Goal: Task Accomplishment & Management: Complete application form

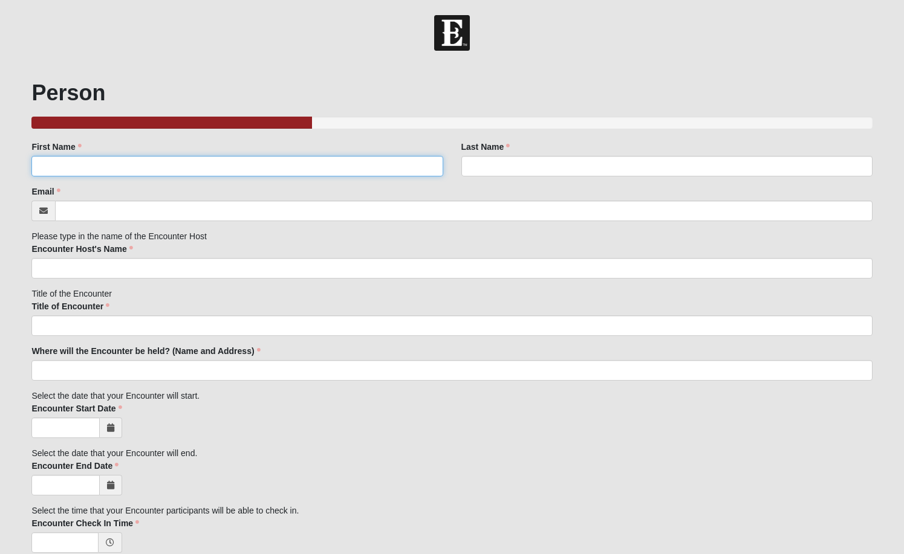
click at [141, 163] on input "First Name" at bounding box center [236, 166] width 411 height 21
type input "[PERSON_NAME]"
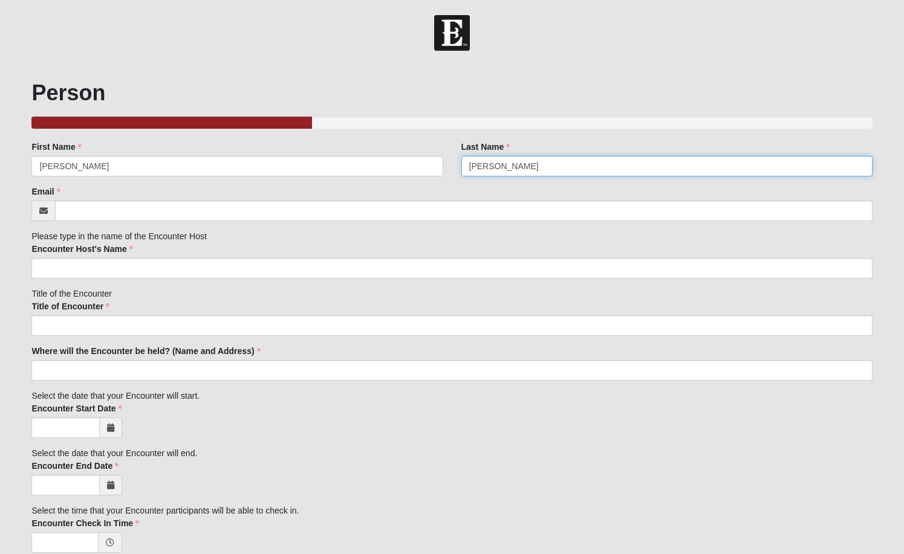
type input "[PERSON_NAME]"
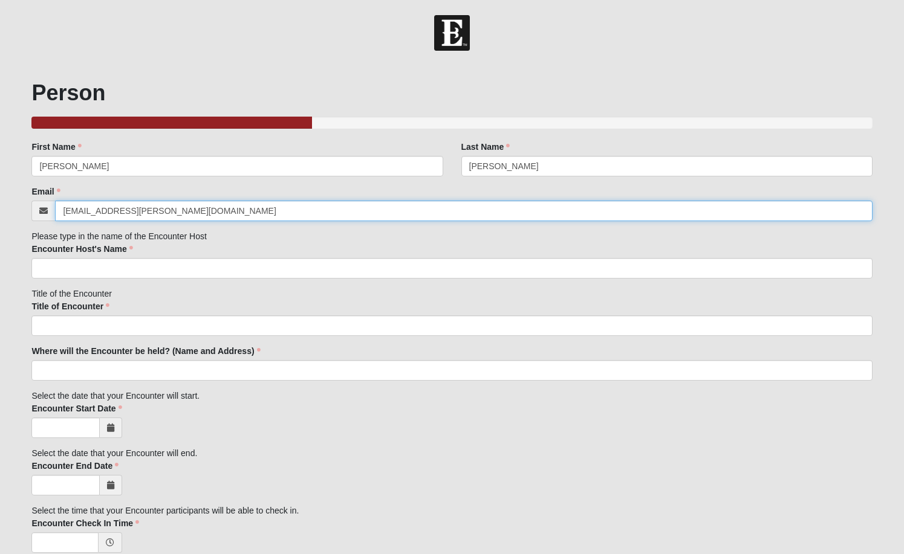
type input "[EMAIL_ADDRESS][PERSON_NAME][DOMAIN_NAME]"
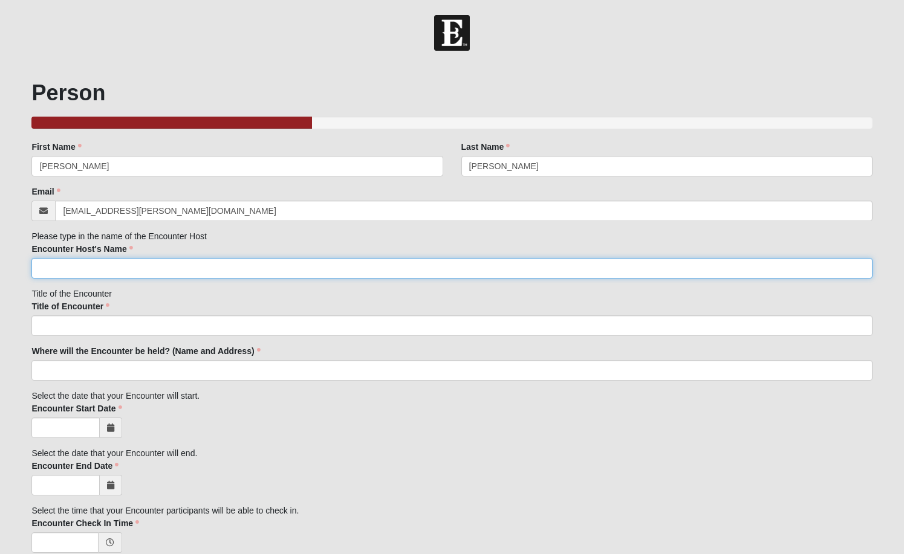
click at [314, 265] on input "Encounter Host's Name" at bounding box center [451, 268] width 840 height 21
type input "[DEMOGRAPHIC_DATA] [PERSON_NAME], [PERSON_NAME],"
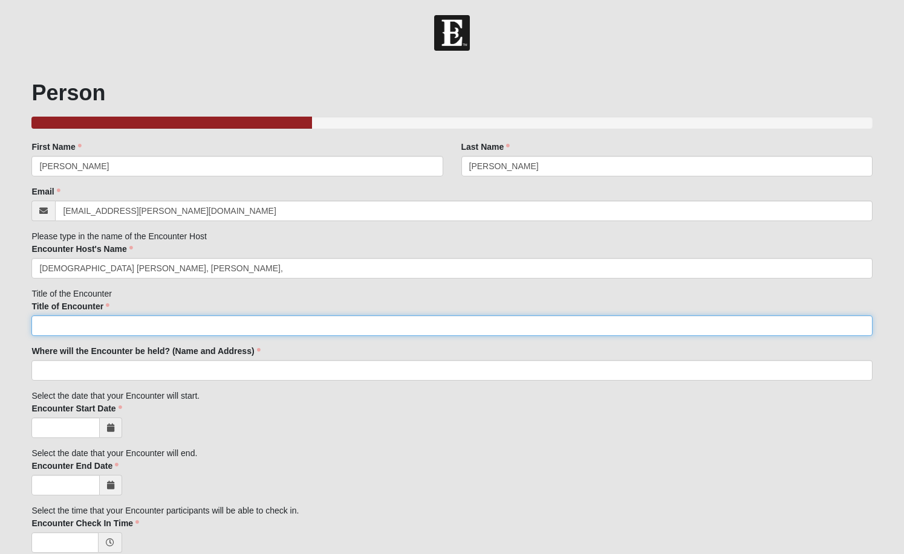
click at [257, 325] on input "Title of Encounter" at bounding box center [451, 326] width 840 height 21
type input "Men's Encounter"
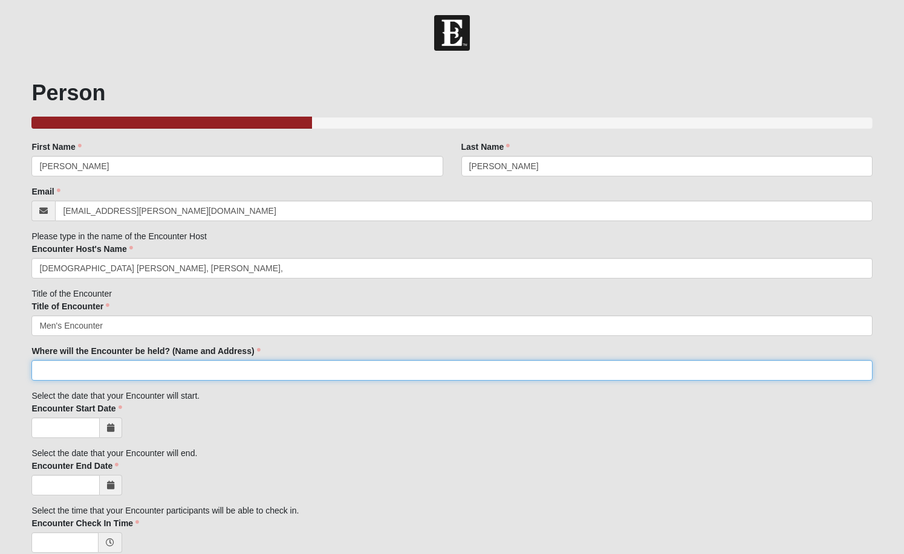
click at [276, 374] on input "Where will the Encounter be held? (Name and Address)" at bounding box center [451, 370] width 840 height 21
paste input "[STREET_ADDRESS][PERSON_NAME]"
type input "[GEOGRAPHIC_DATA], [STREET_ADDRESS][PERSON_NAME]"
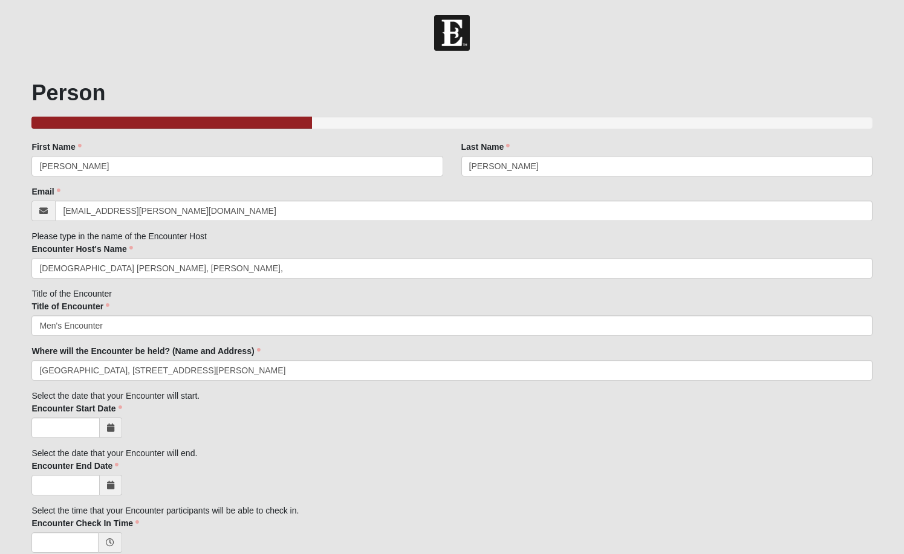
click at [107, 427] on icon at bounding box center [110, 428] width 7 height 8
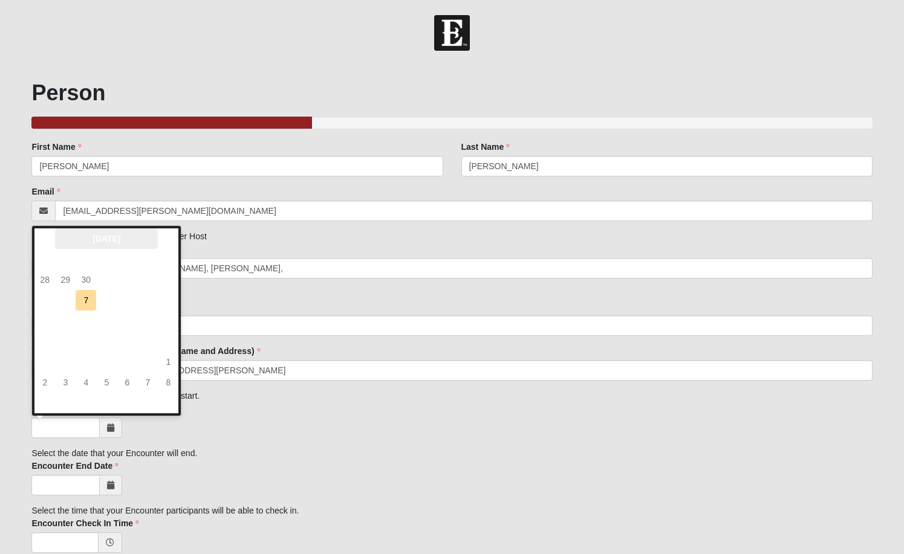
click at [123, 238] on th "[DATE]" at bounding box center [106, 239] width 103 height 21
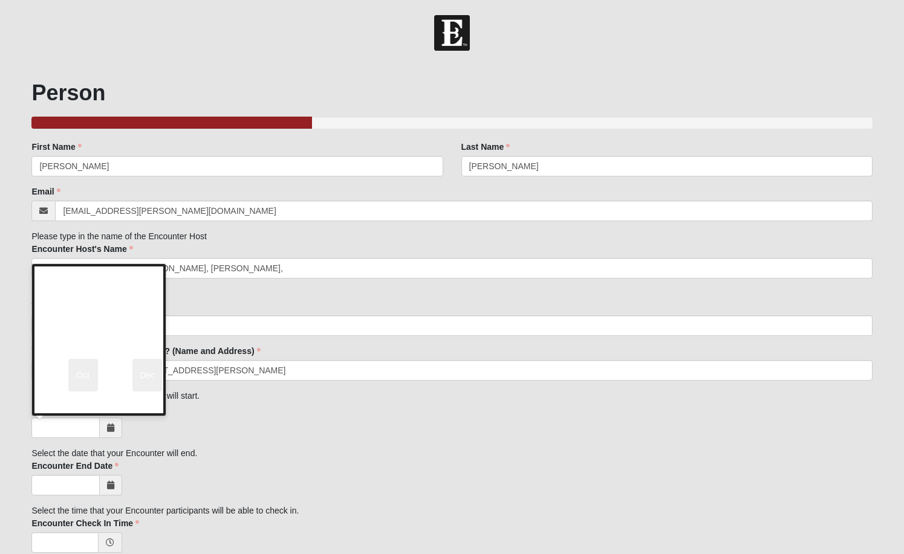
click at [147, 379] on span "Dec" at bounding box center [147, 375] width 30 height 33
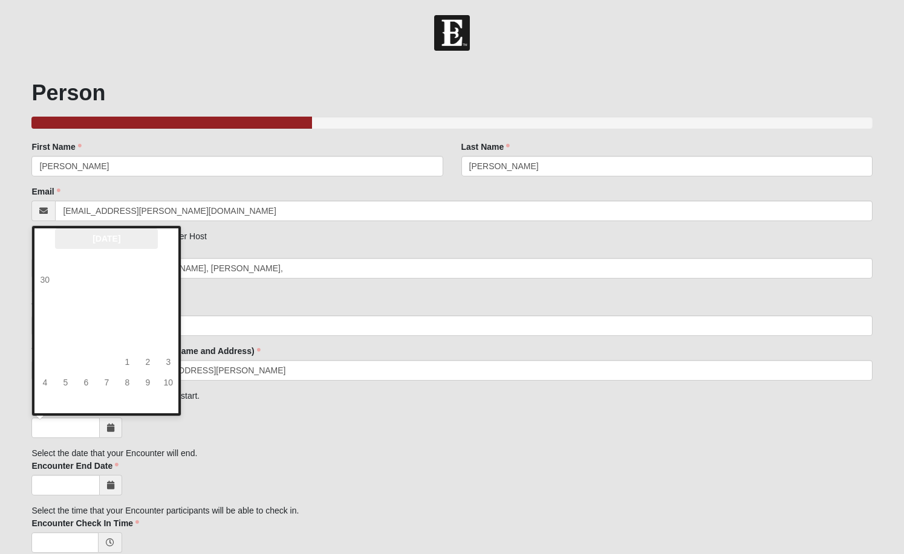
click at [108, 238] on th "[DATE]" at bounding box center [106, 239] width 103 height 21
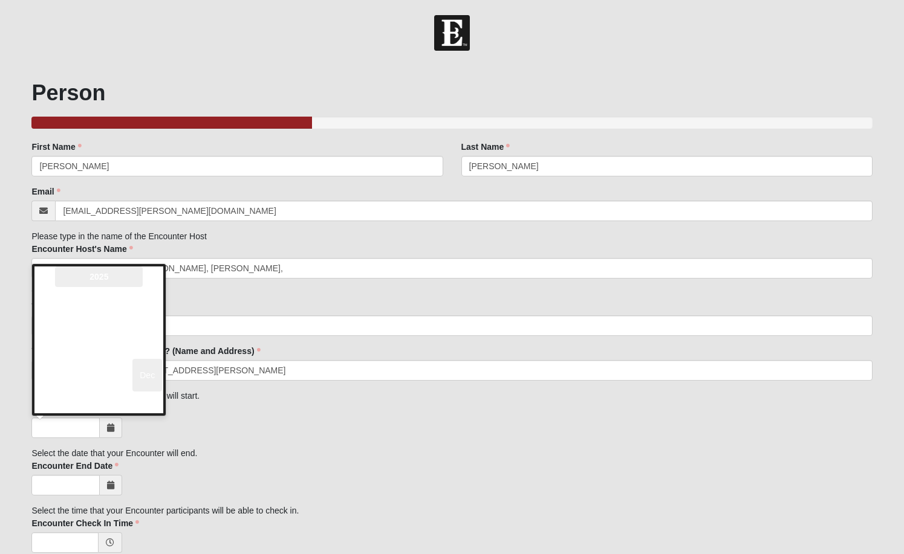
click at [117, 279] on th "2025" at bounding box center [99, 277] width 88 height 21
click at [143, 342] on span "2026" at bounding box center [147, 340] width 30 height 33
click at [148, 374] on span "Dec" at bounding box center [147, 375] width 30 height 33
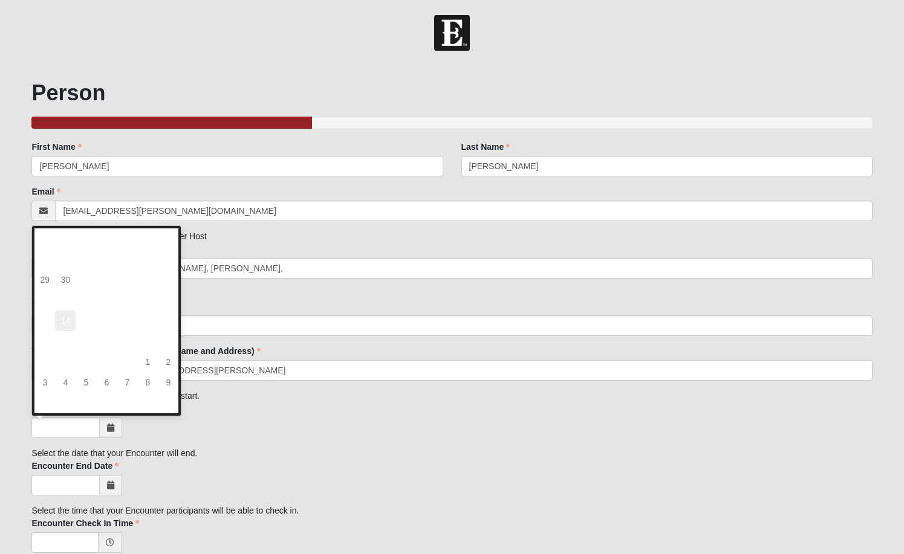
click at [68, 320] on td "14" at bounding box center [65, 321] width 21 height 21
type input "[DATE]"
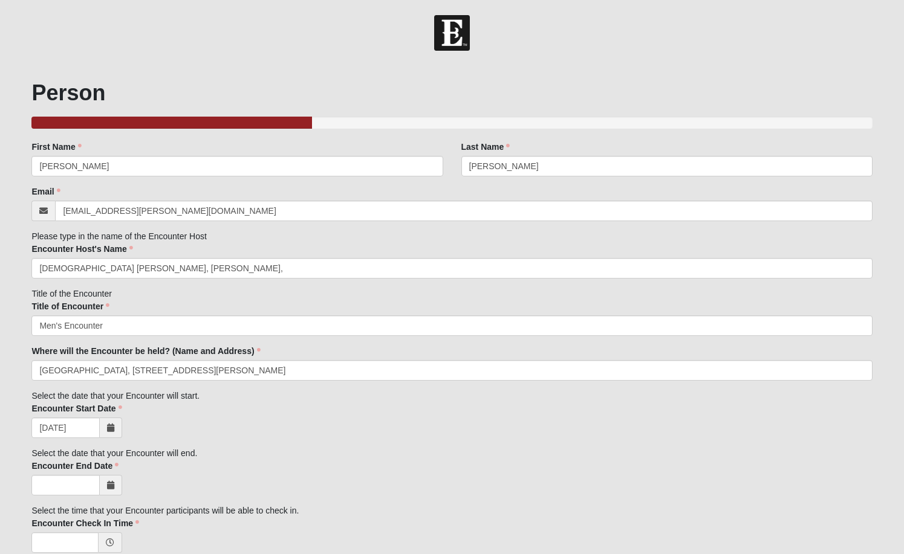
click at [112, 485] on icon at bounding box center [110, 485] width 7 height 8
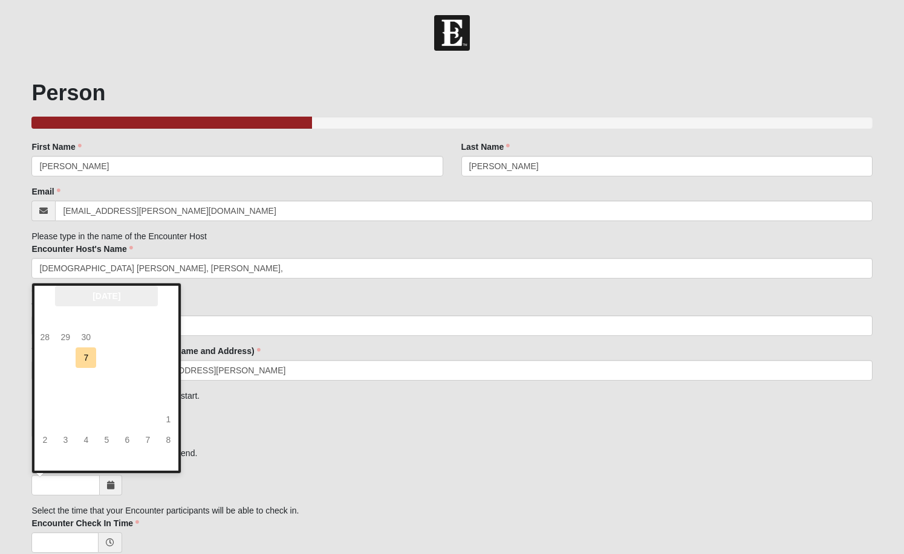
click at [127, 298] on th "[DATE]" at bounding box center [106, 296] width 103 height 21
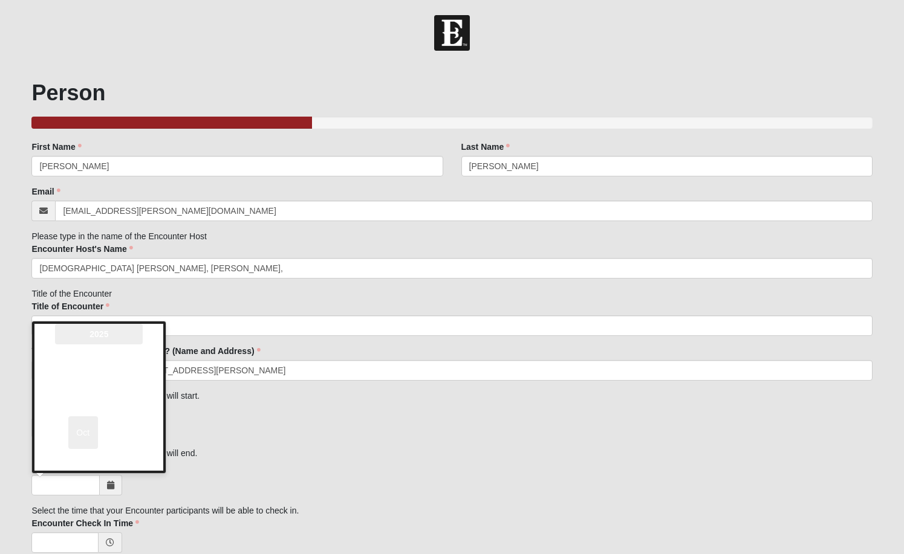
click at [102, 336] on th "2025" at bounding box center [99, 334] width 88 height 21
click at [138, 403] on span "2026" at bounding box center [147, 397] width 30 height 33
click at [143, 431] on span "Dec" at bounding box center [147, 433] width 30 height 33
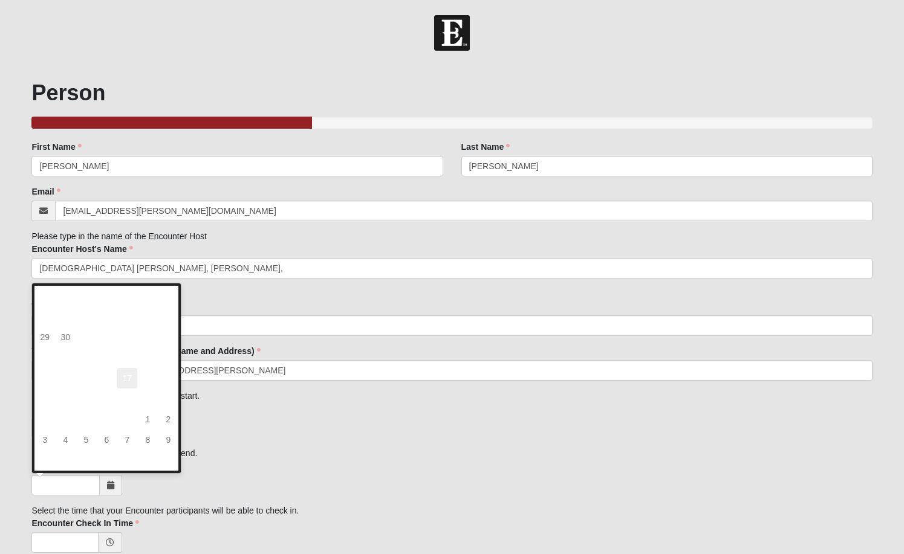
click at [130, 379] on td "17" at bounding box center [127, 378] width 21 height 21
type input "[DATE]"
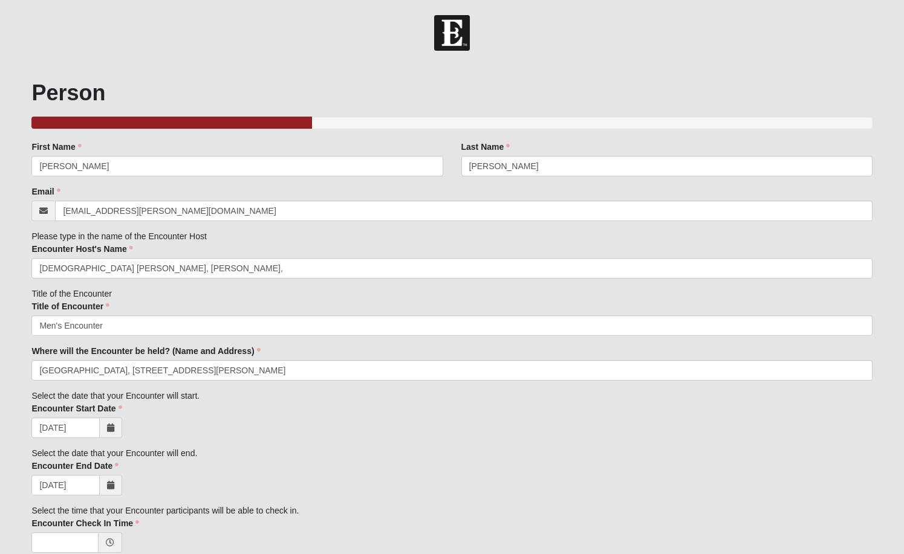
click at [231, 469] on div "Encounter End Date [DATE] Encounter End Date is required." at bounding box center [451, 478] width 840 height 36
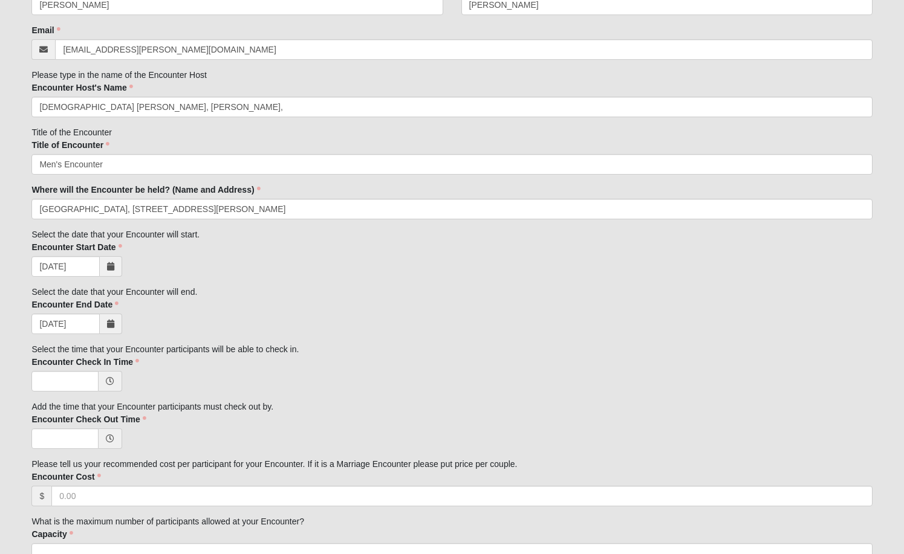
scroll to position [163, 0]
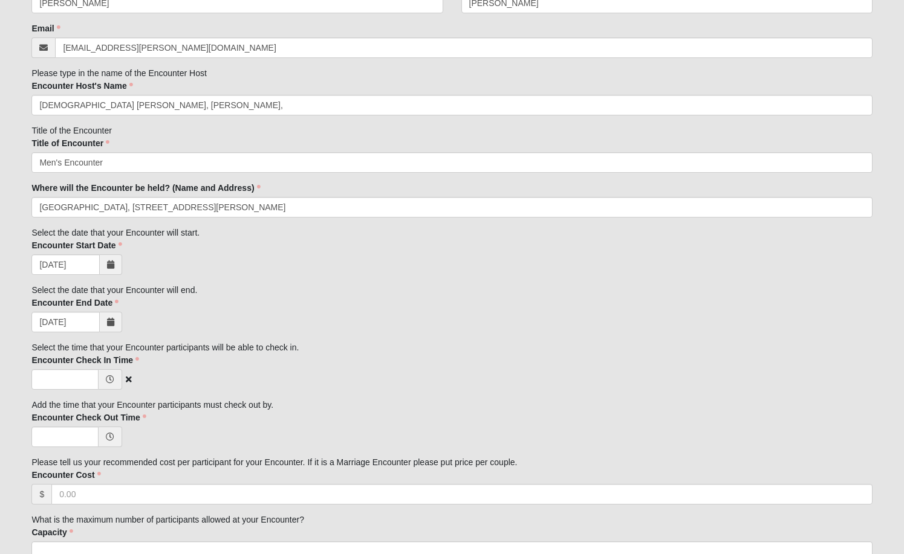
click at [106, 373] on span at bounding box center [111, 379] width 24 height 21
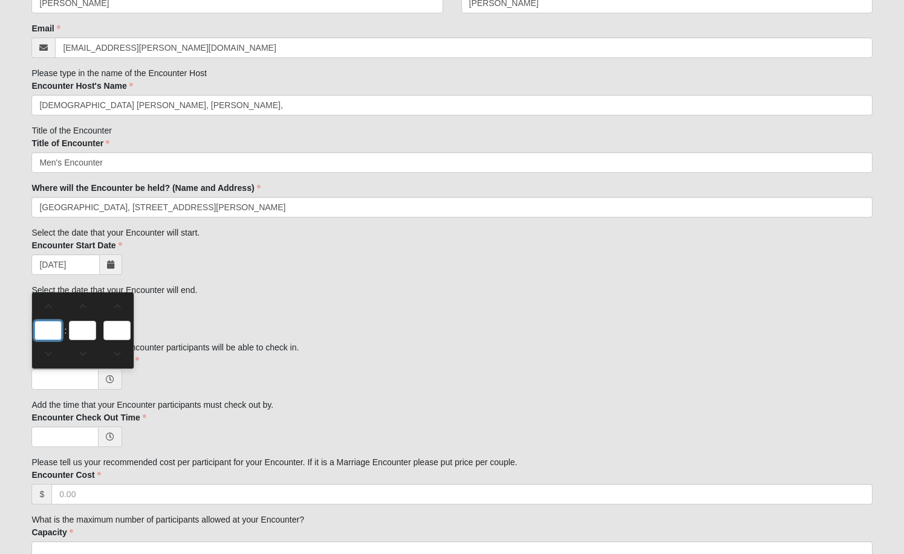
click at [51, 334] on input "text" at bounding box center [47, 330] width 27 height 19
type input "0:00 AM"
type input "0"
type input "00"
type input "AM"
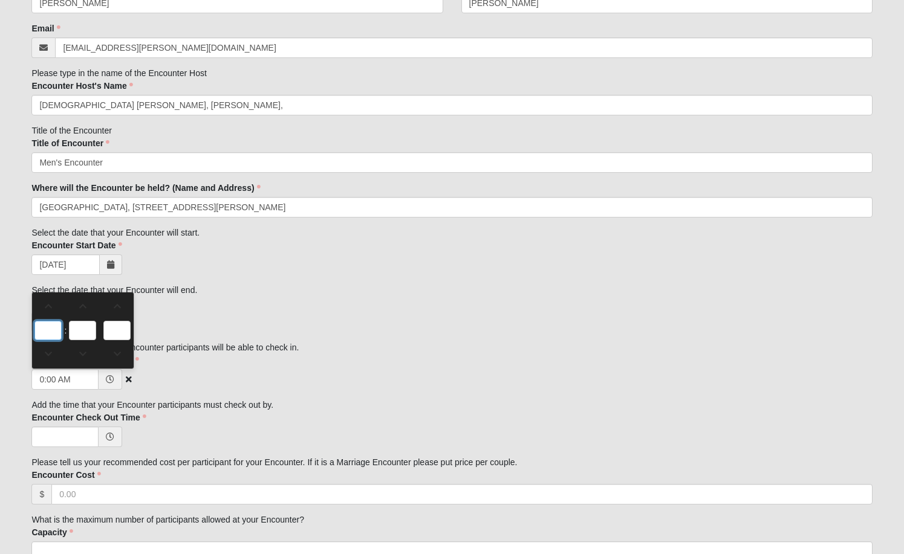
type input "2"
type input "2:00 AM"
type input "2"
click at [88, 328] on input "00" at bounding box center [82, 330] width 27 height 19
type input "3"
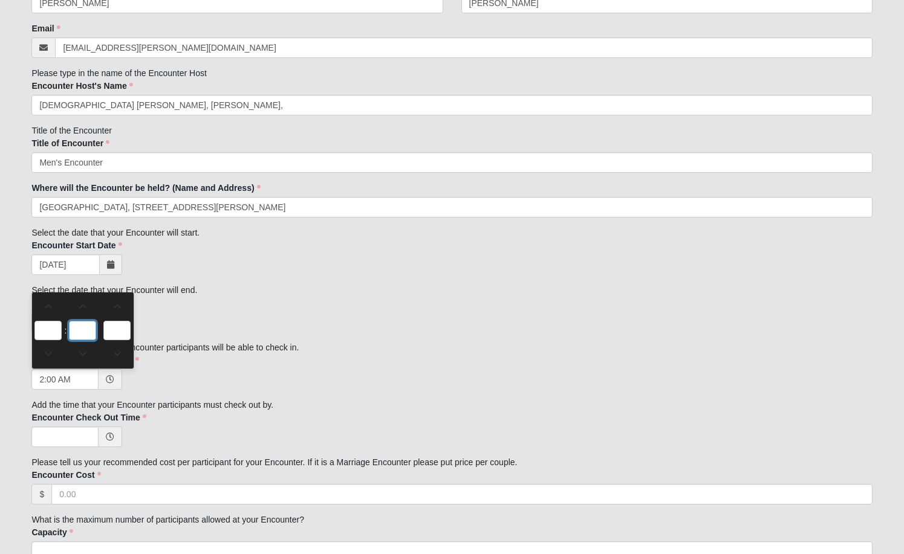
type input "2:03 AM"
type input "30"
type input "2:30 AM"
type input "30"
click at [118, 329] on input "AM" at bounding box center [116, 330] width 27 height 19
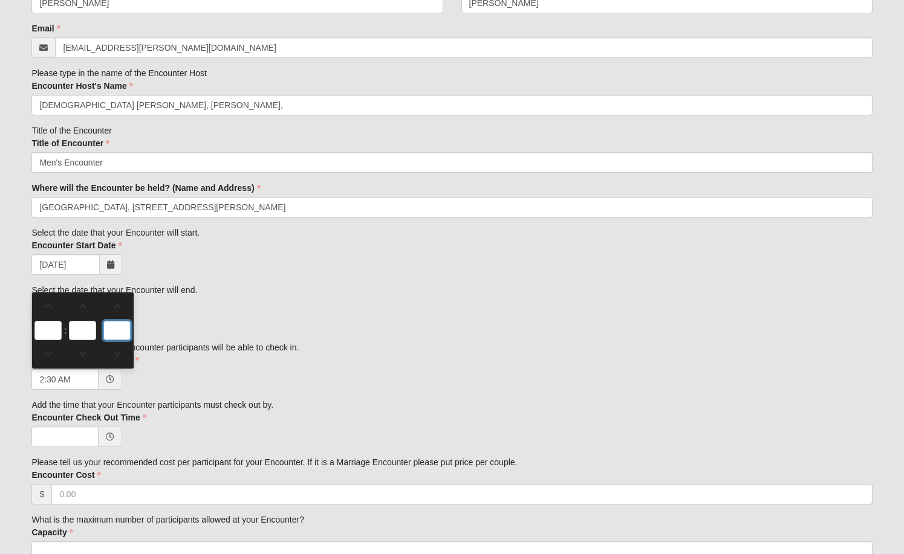
type input "pm"
type input "2:30 PM"
click at [199, 391] on div "Family Member to Register First Name [PERSON_NAME] First Name is required. Last…" at bounding box center [451, 438] width 840 height 920
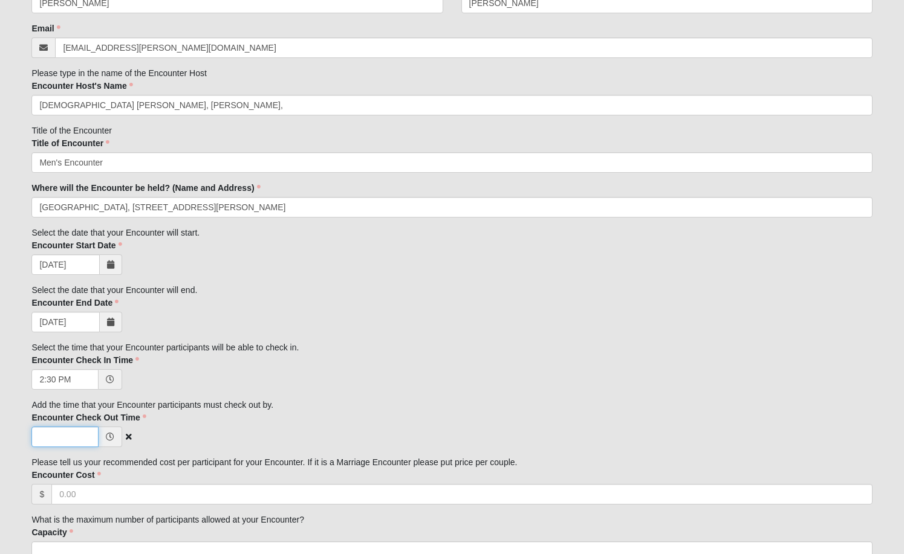
click at [64, 443] on input "Encounter Check Out Time" at bounding box center [64, 437] width 67 height 21
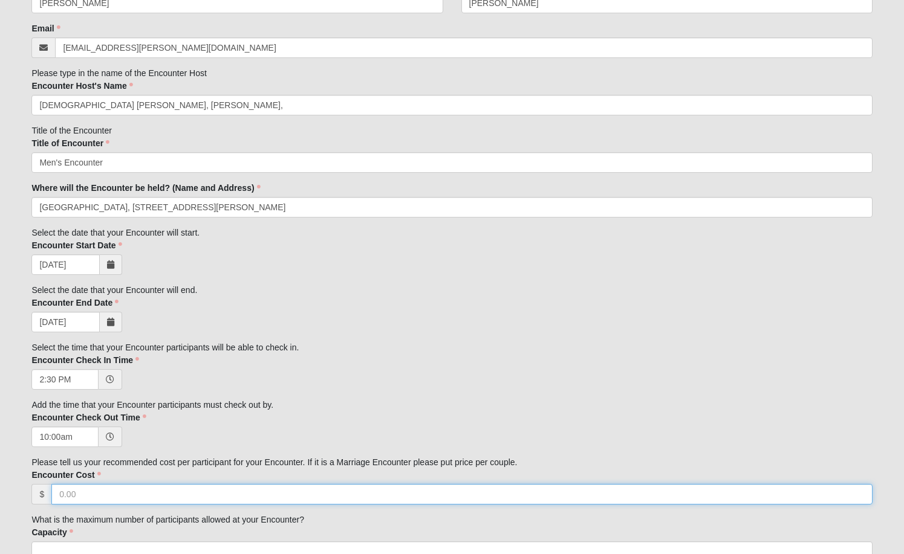
type input "10:00 AM"
click at [206, 500] on input "Encounter Cost" at bounding box center [461, 494] width 820 height 21
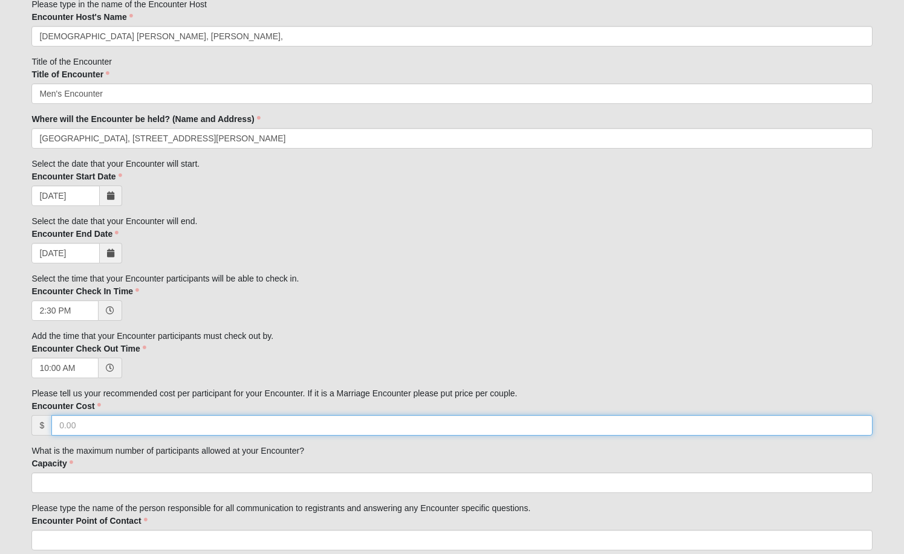
scroll to position [235, 0]
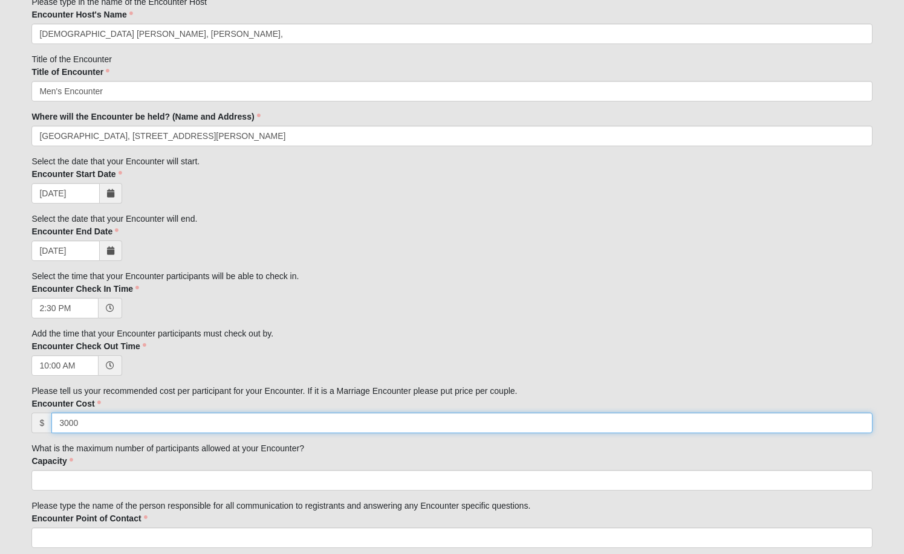
type input "3000"
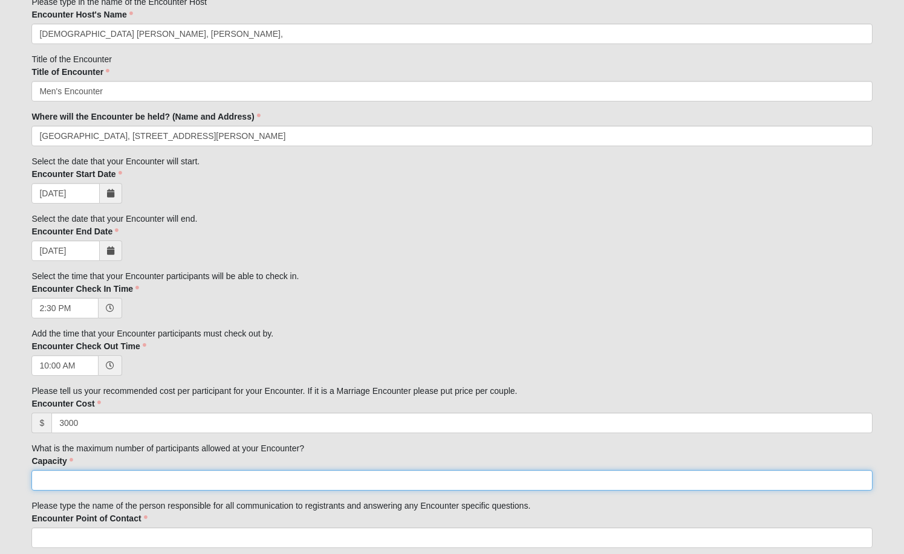
click at [119, 488] on input "Capacity" at bounding box center [451, 480] width 840 height 21
type input "2"
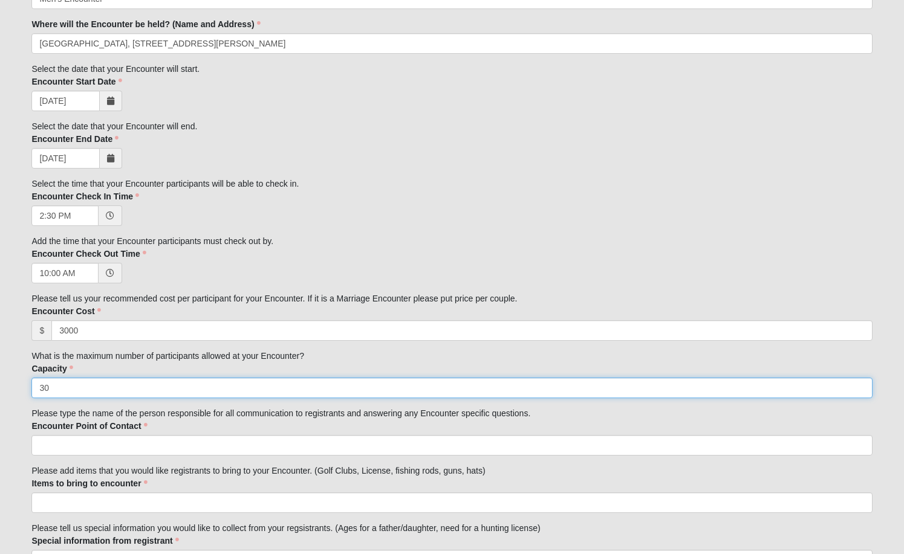
scroll to position [328, 0]
type input "30"
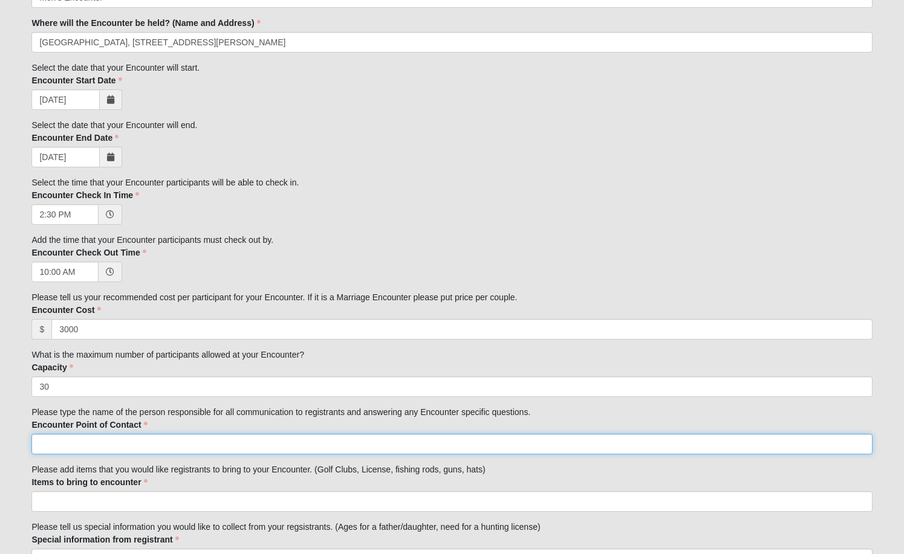
click at [257, 445] on input "Encounter Point of Contact" at bounding box center [451, 444] width 840 height 21
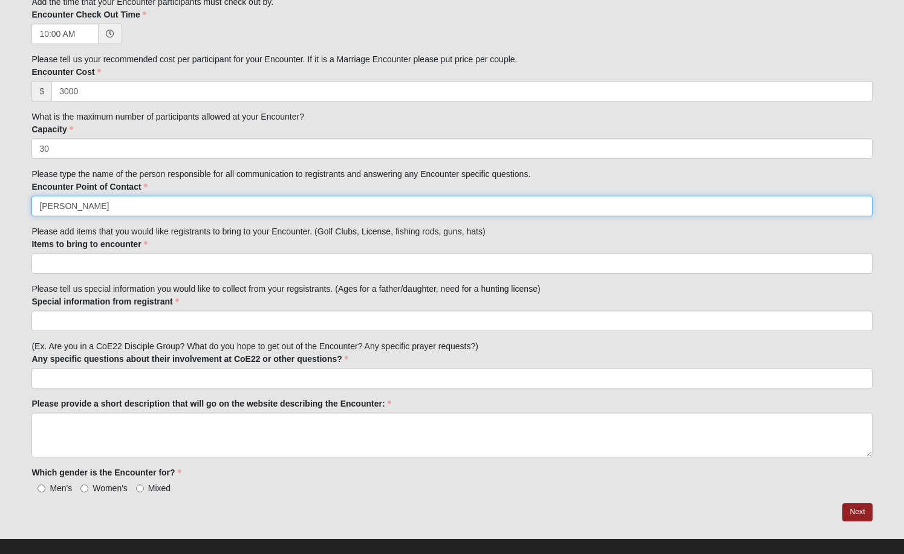
scroll to position [574, 0]
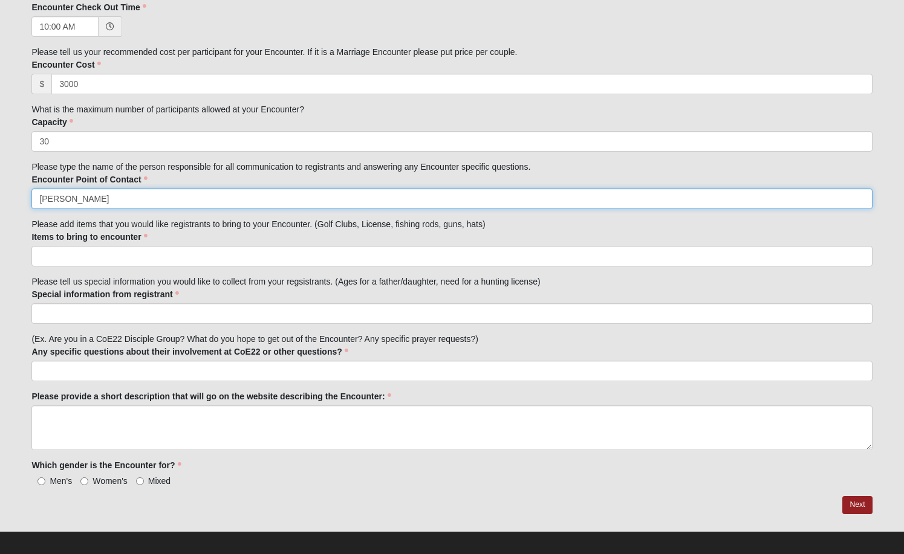
type input "[PERSON_NAME]"
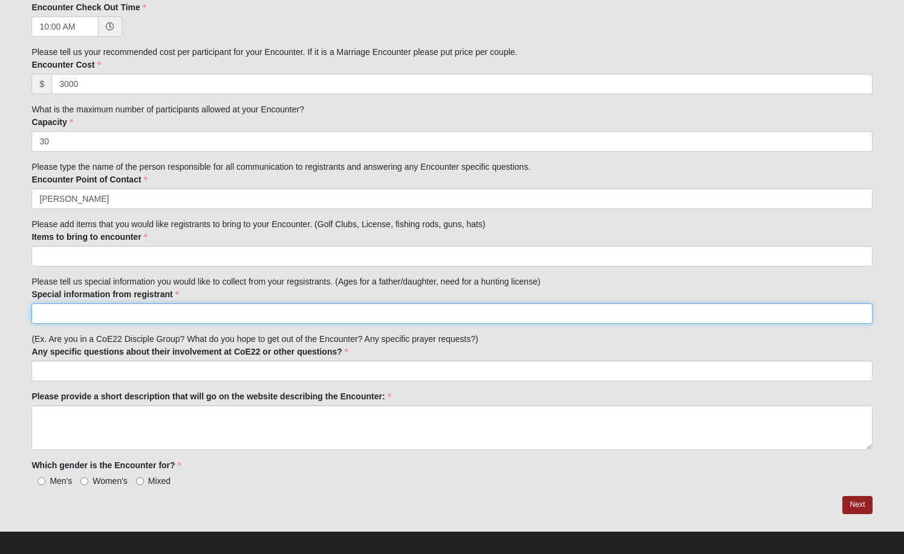
click at [176, 316] on input "Special information from registrant" at bounding box center [451, 313] width 840 height 21
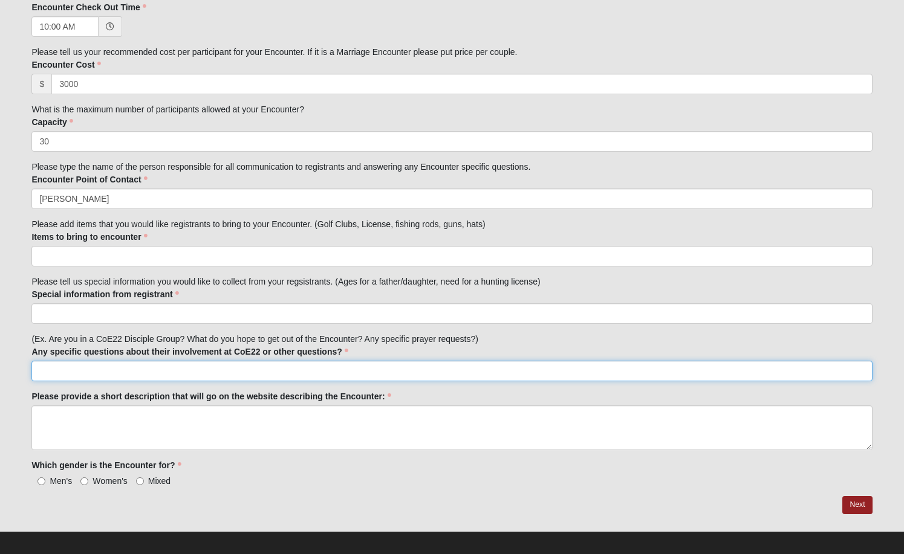
click at [171, 372] on input "Any specific questions about their involvement at CoE22 or other questions?" at bounding box center [451, 371] width 840 height 21
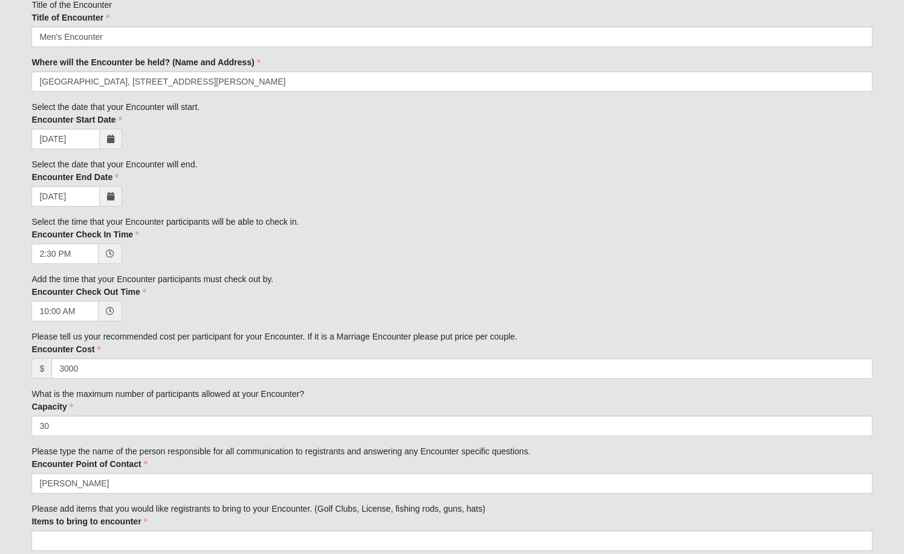
scroll to position [284, 0]
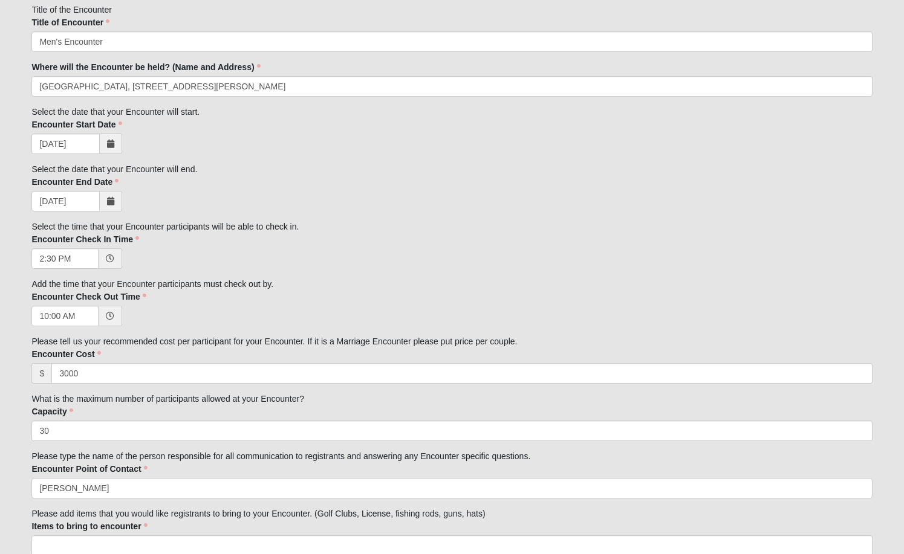
type input "Have you attended the Men's [PERSON_NAME] Encounter before"
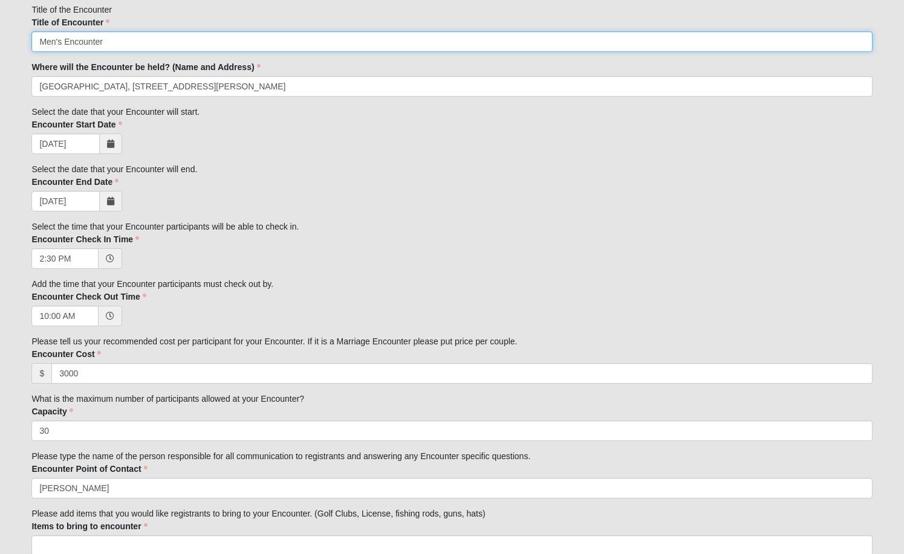
click at [64, 39] on input "Men's Encounter" at bounding box center [451, 41] width 840 height 21
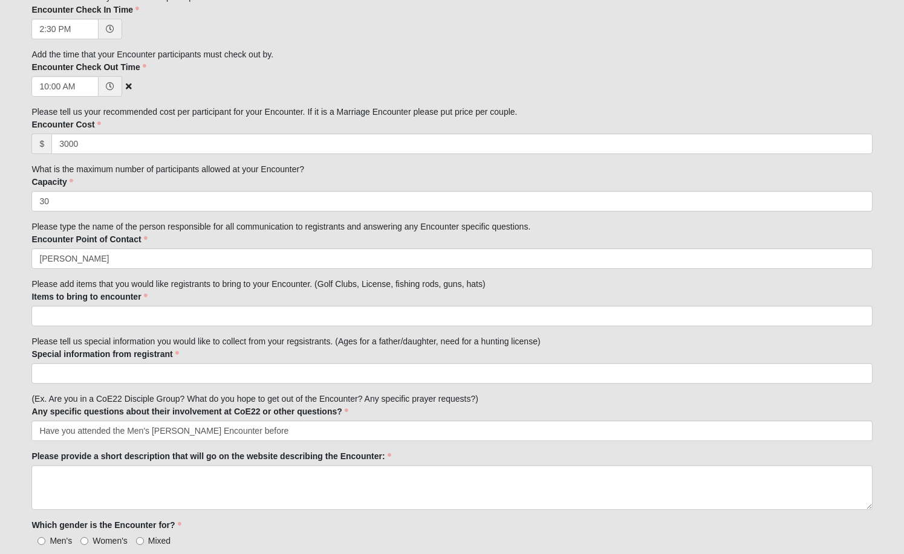
scroll to position [582, 0]
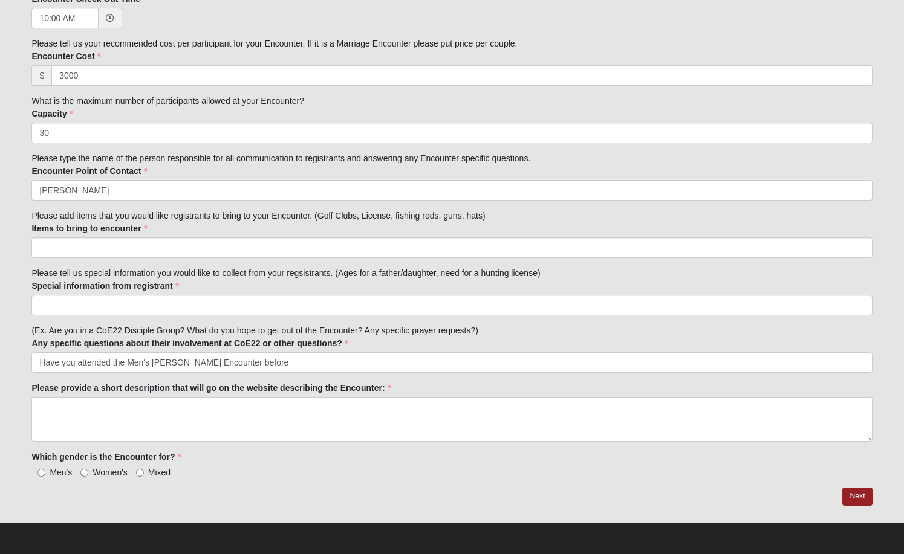
type input "Men's [PERSON_NAME] Encounter"
click at [44, 472] on input "Men's" at bounding box center [41, 473] width 8 height 8
radio input "true"
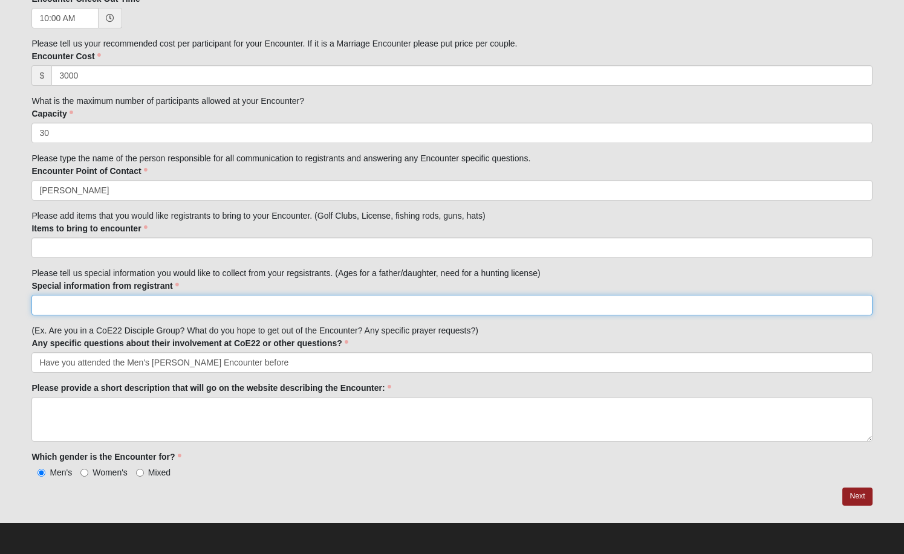
click at [209, 306] on input "Special information from registrant" at bounding box center [451, 305] width 840 height 21
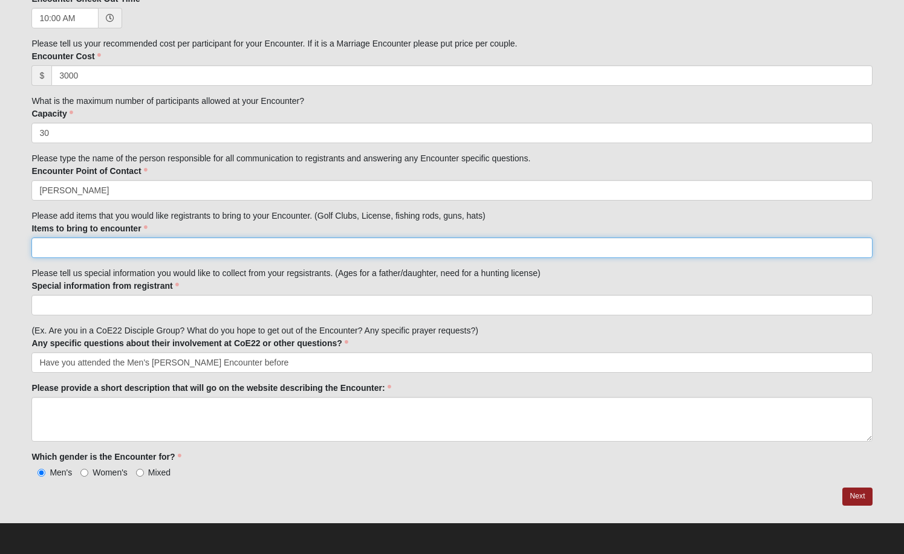
click at [113, 250] on input "Items to bring to encounter" at bounding box center [451, 248] width 840 height 21
paste input "• Loremip • Dolor (Sitam cons adi elit seddoei. Te inci. Utlaboree doloremagn a…"
drag, startPoint x: 196, startPoint y: 250, endPoint x: -39, endPoint y: 248, distance: 235.8
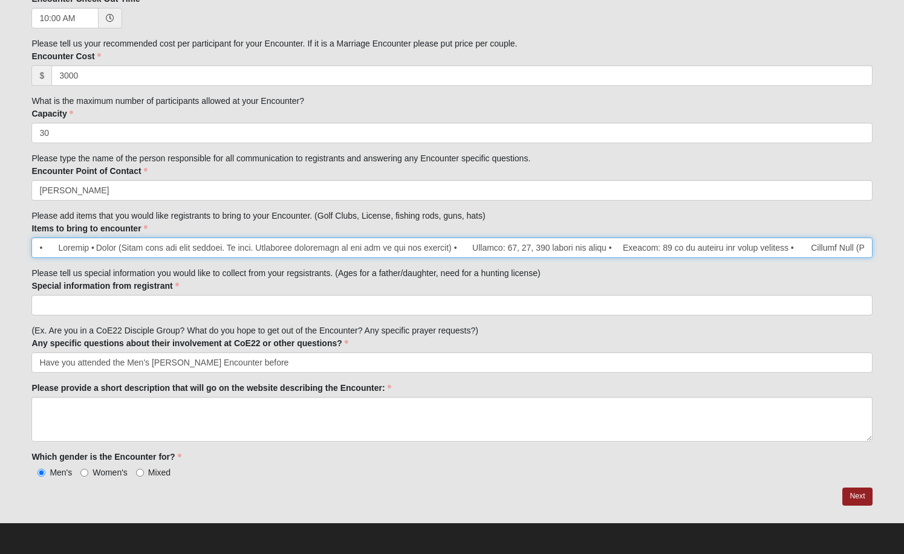
type input "• Loremip • Dolor (Sitam cons adi elit seddoei. Te inci. Utlaboree doloremagn a…"
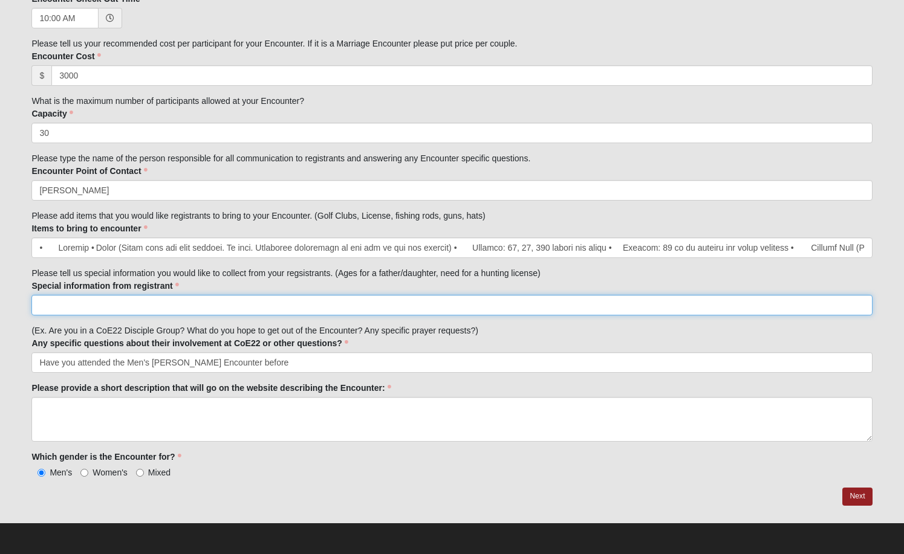
click at [323, 301] on input "Special information from registrant" at bounding box center [451, 305] width 840 height 21
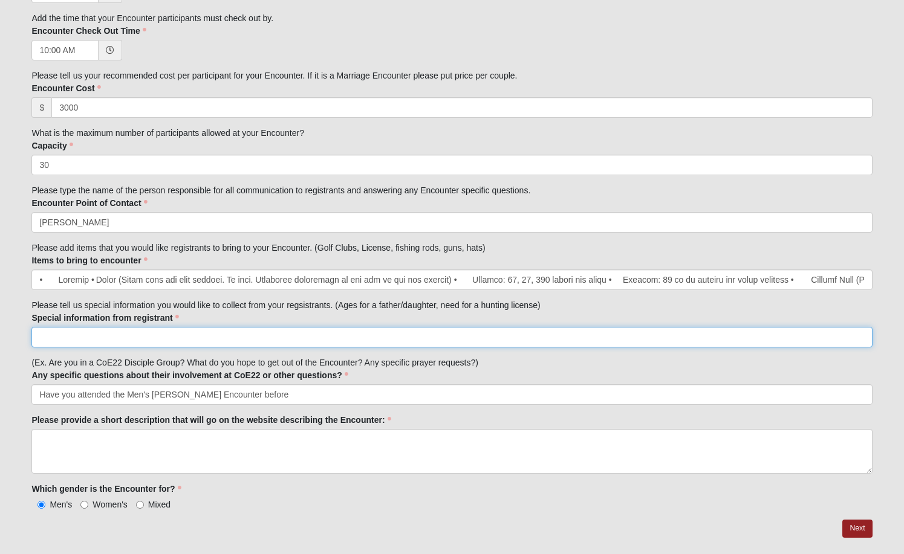
scroll to position [582, 0]
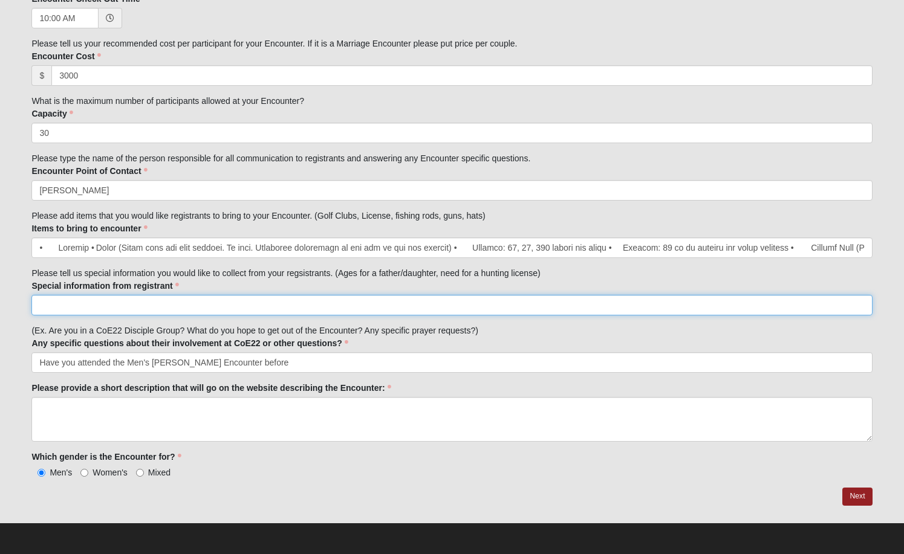
click at [124, 308] on input "Special information from registrant" at bounding box center [451, 305] width 840 height 21
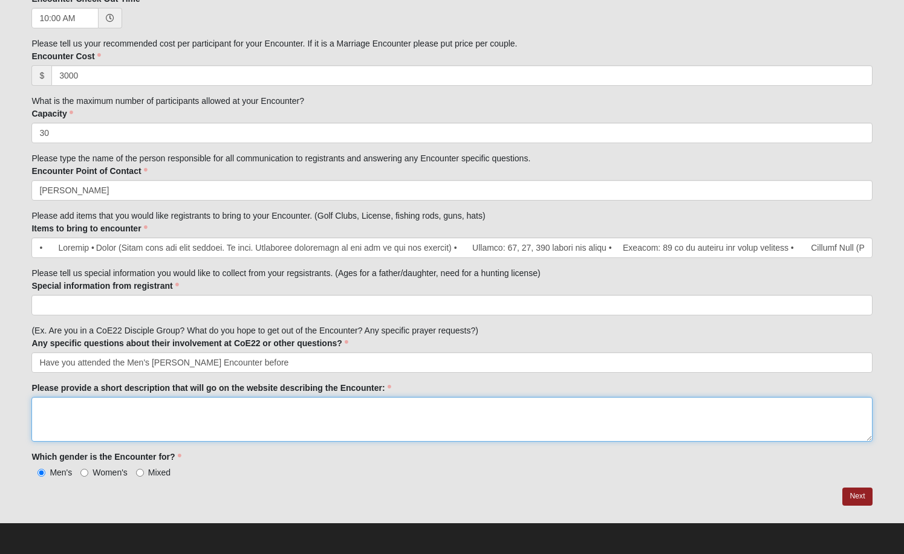
click at [253, 409] on textarea "Please provide a short description that will go on the website describing the E…" at bounding box center [451, 419] width 840 height 45
paste textarea "Join [PERSON_NAME], [PERSON_NAME], and [PERSON_NAME] at [US_STATE]'s premier hu…"
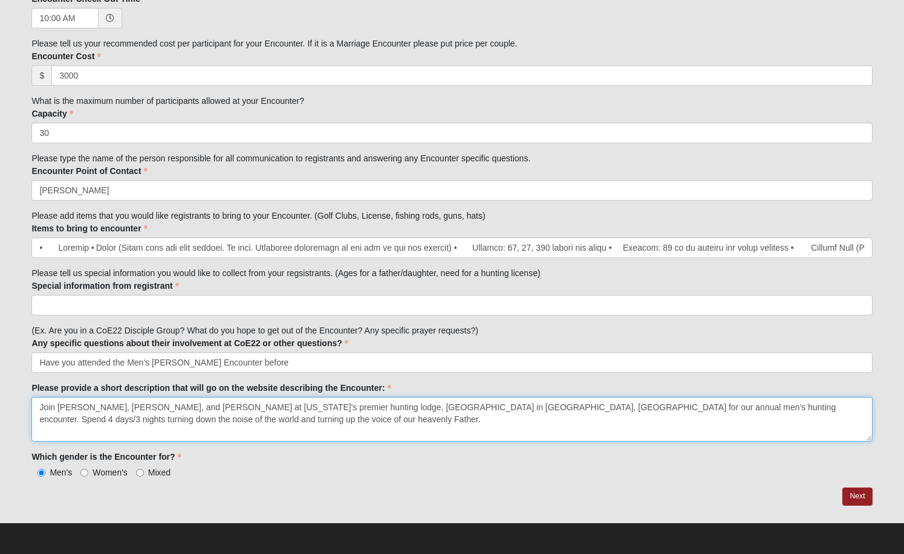
scroll to position [310, 0]
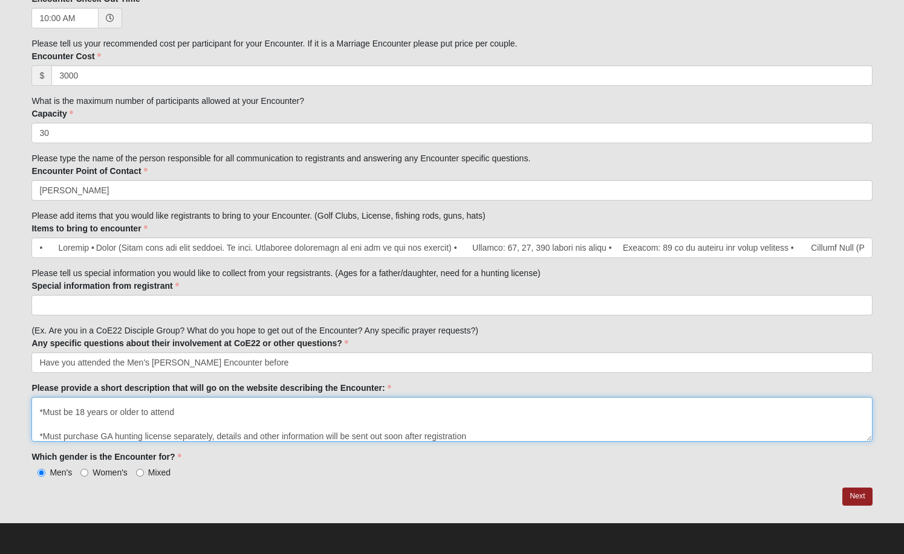
click at [145, 418] on textarea "Join [PERSON_NAME], [PERSON_NAME], and [PERSON_NAME] at [US_STATE]'s premier hu…" at bounding box center [451, 419] width 840 height 45
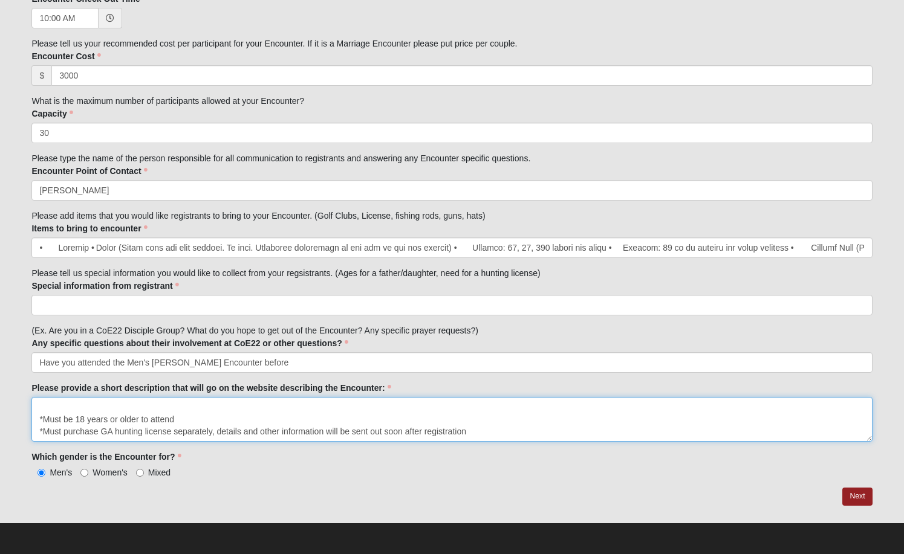
scroll to position [297, 0]
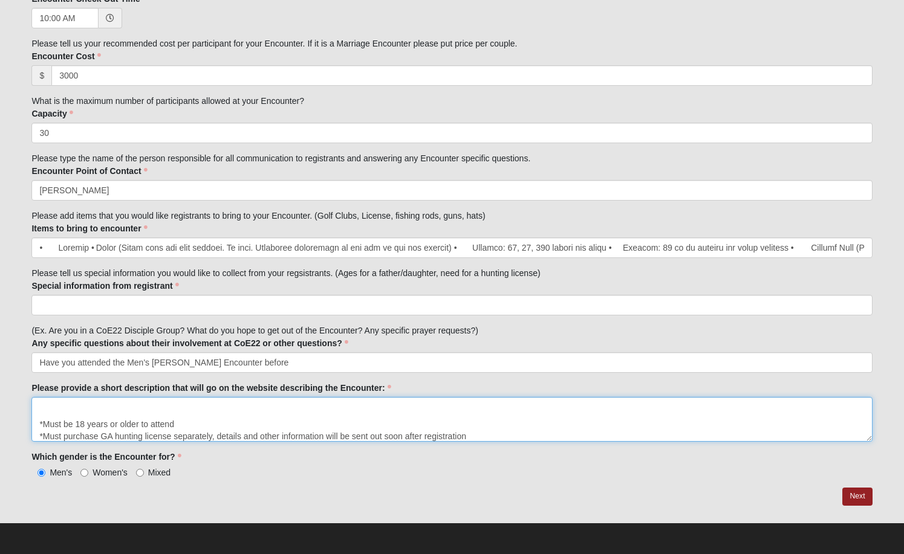
click at [155, 413] on textarea "Join [PERSON_NAME], [PERSON_NAME], and [PERSON_NAME] at [US_STATE]'s premier hu…" at bounding box center [451, 419] width 840 height 45
drag, startPoint x: 216, startPoint y: 420, endPoint x: 39, endPoint y: 419, distance: 176.5
click at [39, 419] on textarea "Join [PERSON_NAME], [PERSON_NAME], and [PERSON_NAME] at [US_STATE]'s premier hu…" at bounding box center [451, 419] width 840 height 45
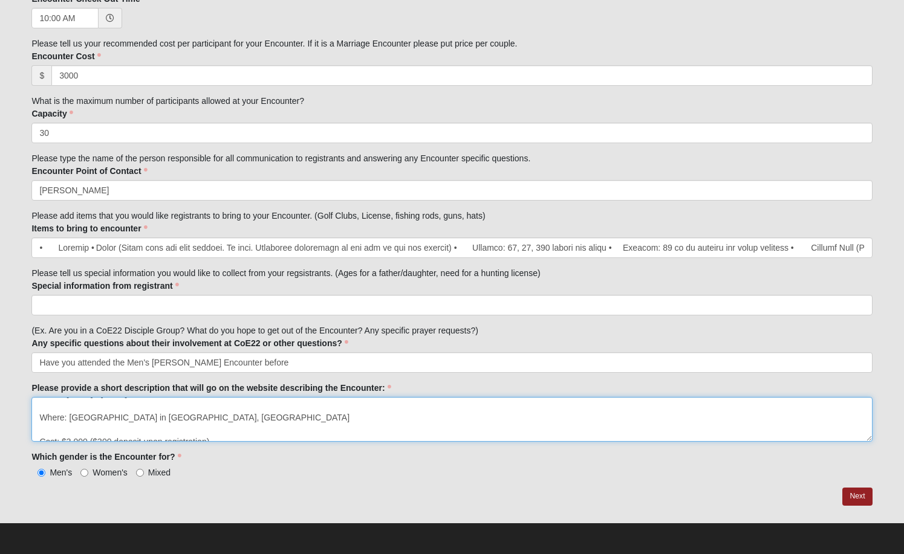
click at [210, 429] on textarea "Join [PERSON_NAME], [PERSON_NAME], and [PERSON_NAME] at [US_STATE]'s premier hu…" at bounding box center [451, 419] width 840 height 45
click at [189, 429] on textarea "Join [PERSON_NAME], [PERSON_NAME], and [PERSON_NAME] at [US_STATE]'s premier hu…" at bounding box center [451, 419] width 840 height 45
click at [112, 427] on textarea "Join [PERSON_NAME], [PERSON_NAME], and [PERSON_NAME] at [US_STATE]'s premier hu…" at bounding box center [451, 419] width 840 height 45
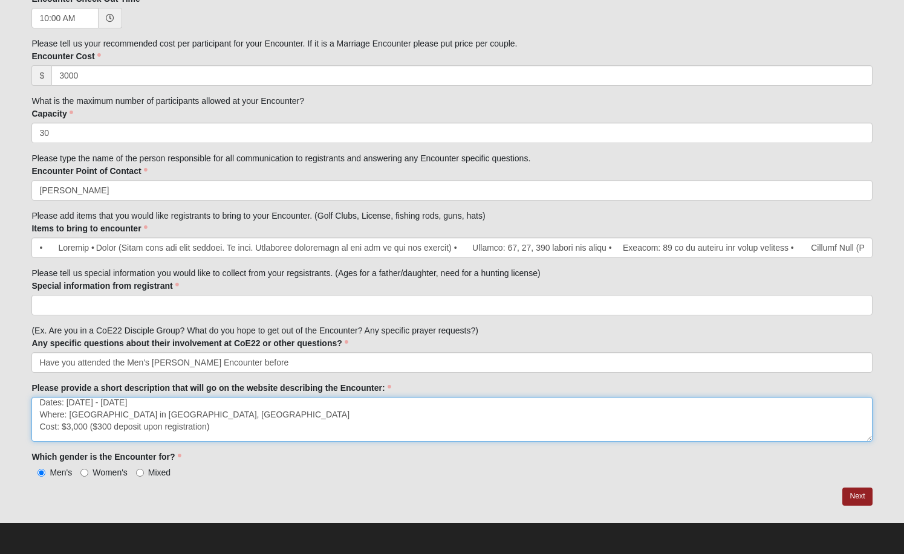
click at [180, 401] on textarea "Join [PERSON_NAME], [PERSON_NAME], and [PERSON_NAME] at [US_STATE]'s premier hu…" at bounding box center [451, 419] width 840 height 45
click at [276, 418] on textarea "Join [PERSON_NAME], [PERSON_NAME], and [PERSON_NAME] at [US_STATE]'s premier hu…" at bounding box center [451, 419] width 840 height 45
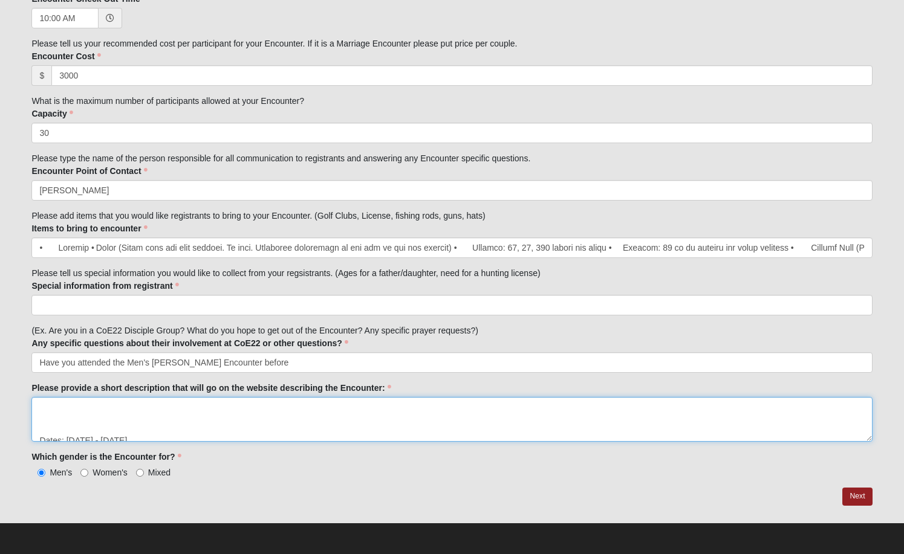
scroll to position [129, 0]
click at [177, 425] on textarea "Join [PERSON_NAME], [PERSON_NAME], and [PERSON_NAME] at [US_STATE]'s premier hu…" at bounding box center [451, 419] width 840 height 45
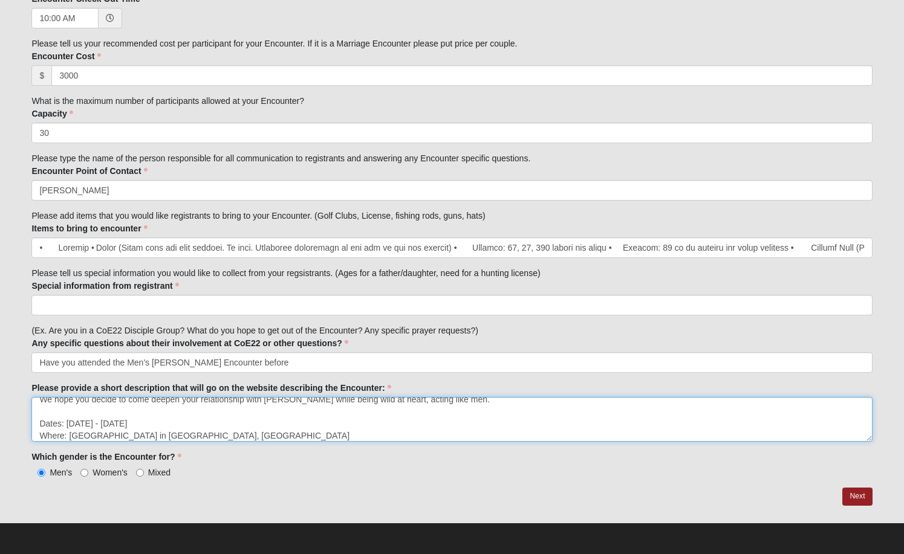
scroll to position [117, 0]
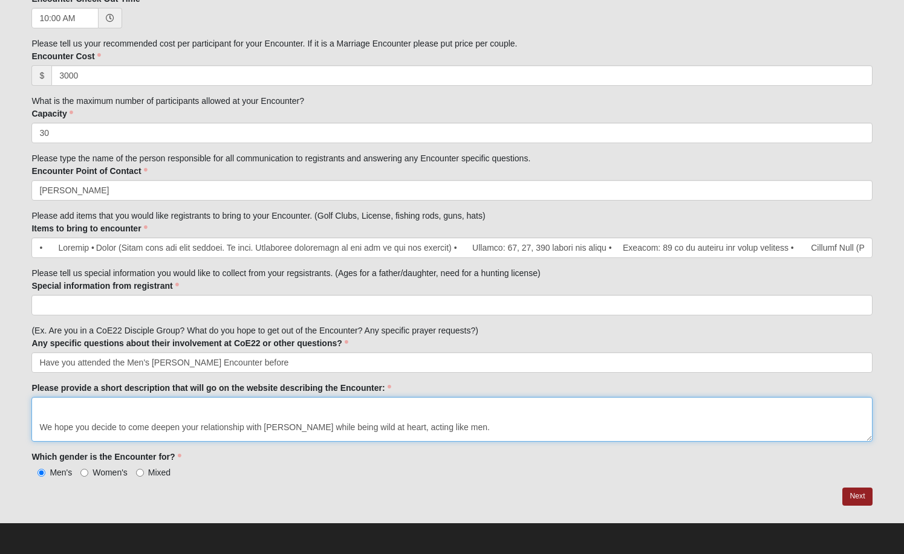
click at [168, 416] on textarea "Join [PERSON_NAME], [PERSON_NAME], and [PERSON_NAME] at [US_STATE]'s premier hu…" at bounding box center [451, 419] width 840 height 45
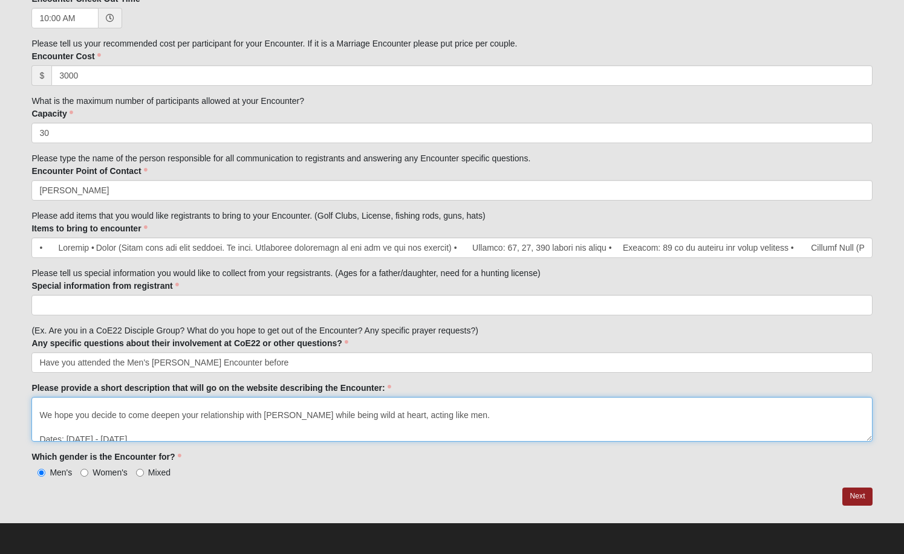
scroll to position [77, 0]
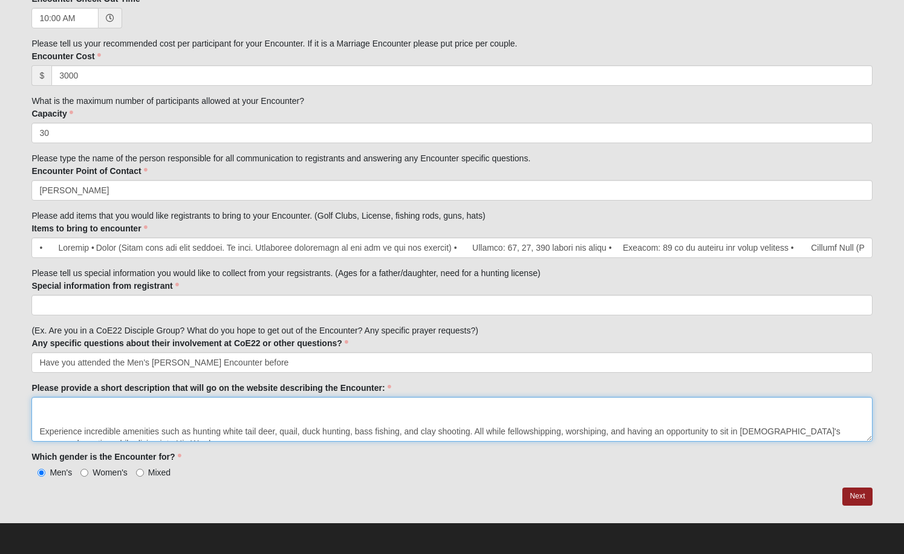
click at [136, 420] on textarea "Join [PERSON_NAME], [PERSON_NAME], and [PERSON_NAME] at [US_STATE]'s premier hu…" at bounding box center [451, 419] width 840 height 45
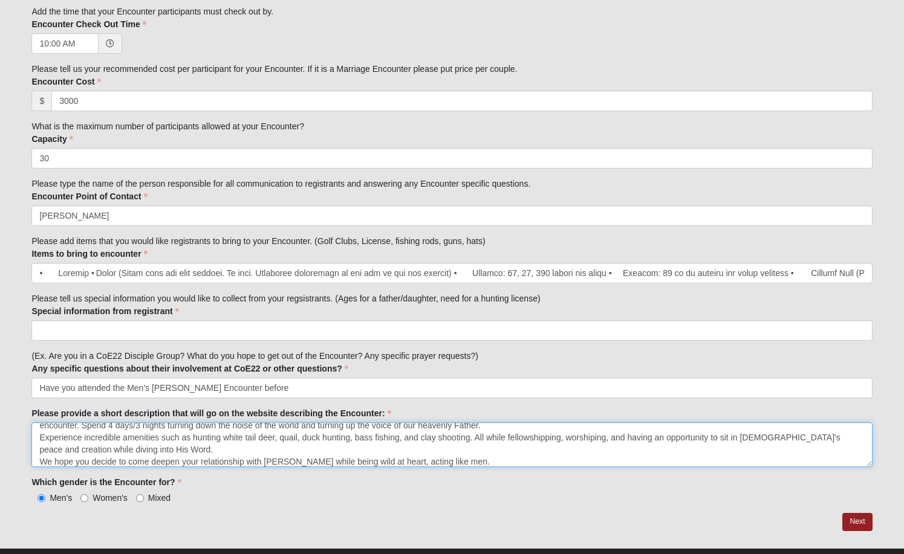
scroll to position [20, 0]
click at [41, 433] on textarea "Join [PERSON_NAME], [PERSON_NAME], and [PERSON_NAME] at [US_STATE]'s premier hu…" at bounding box center [451, 445] width 840 height 45
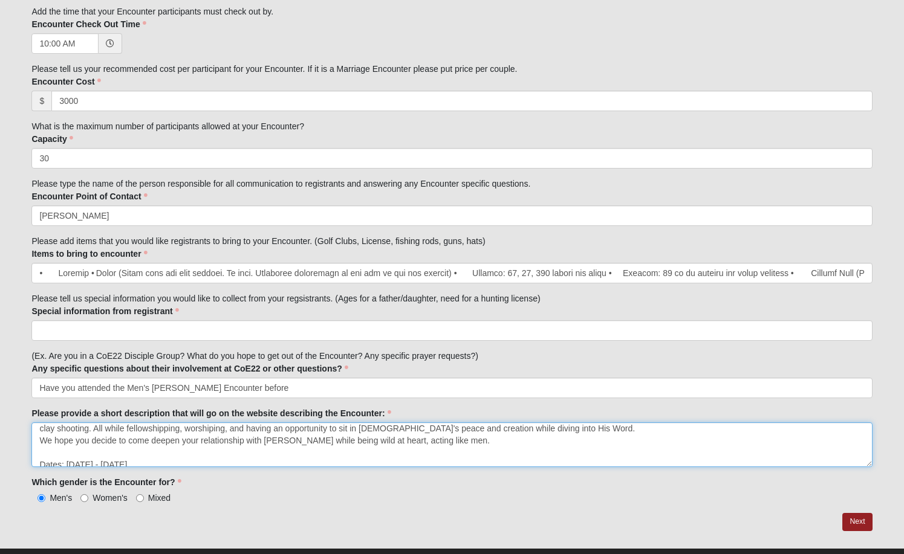
scroll to position [30, 0]
click at [40, 441] on textarea "Join [PERSON_NAME], [PERSON_NAME], and [PERSON_NAME] at [US_STATE]'s premier hu…" at bounding box center [451, 445] width 840 height 45
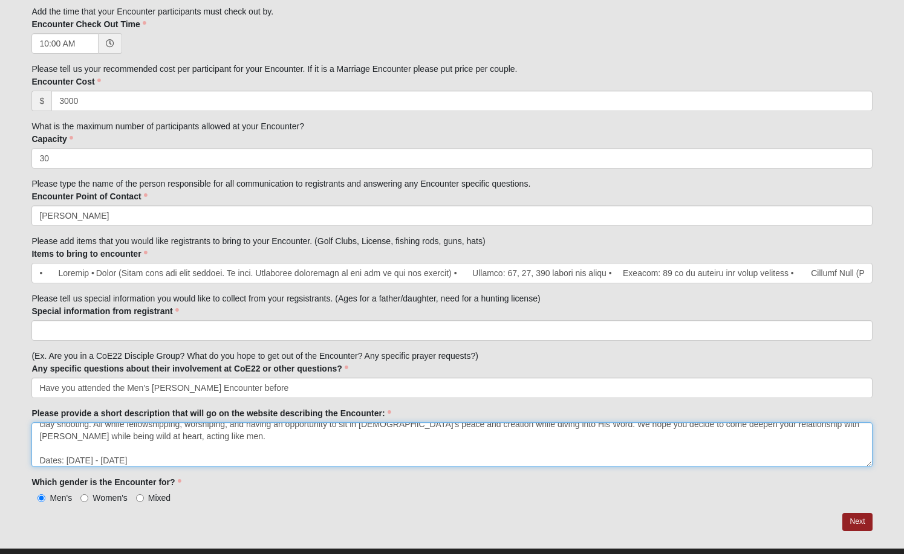
scroll to position [34, 0]
click at [221, 449] on textarea "Join [PERSON_NAME], [PERSON_NAME], and [PERSON_NAME] at [US_STATE]'s premier hu…" at bounding box center [451, 445] width 840 height 45
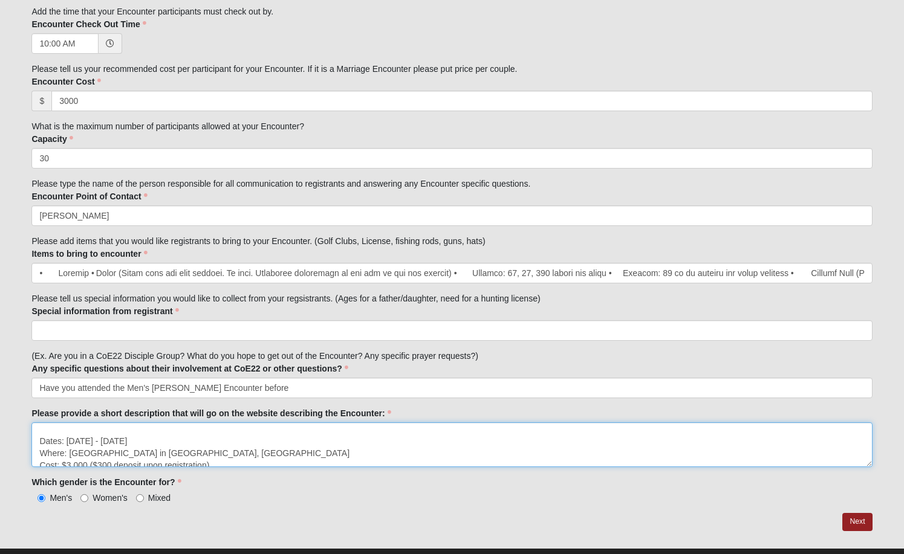
scroll to position [56, 0]
type textarea "Join [PERSON_NAME], [PERSON_NAME], and [PERSON_NAME] at [US_STATE]'s premier hu…"
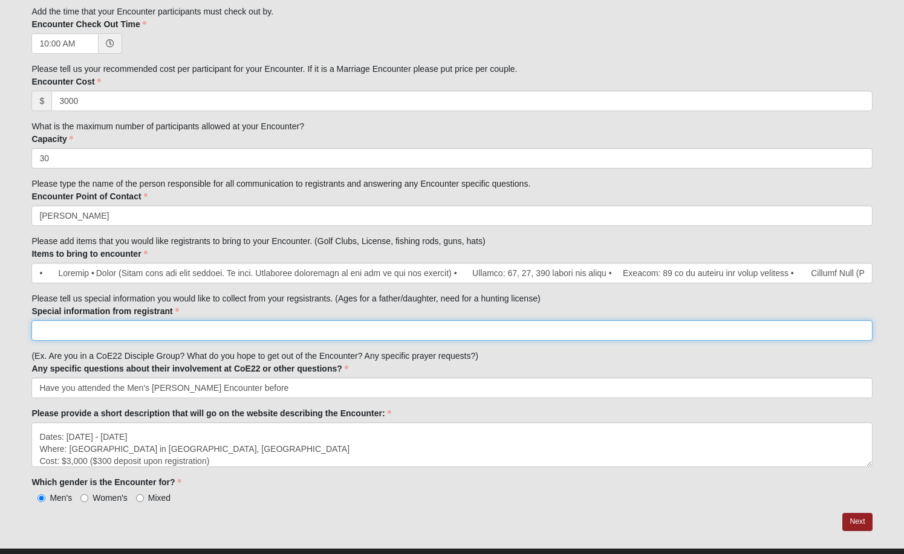
click at [135, 331] on input "Special information from registrant" at bounding box center [451, 330] width 840 height 21
type input "Name you go by, Campus, birthday, phone number, emergency contact & phone number"
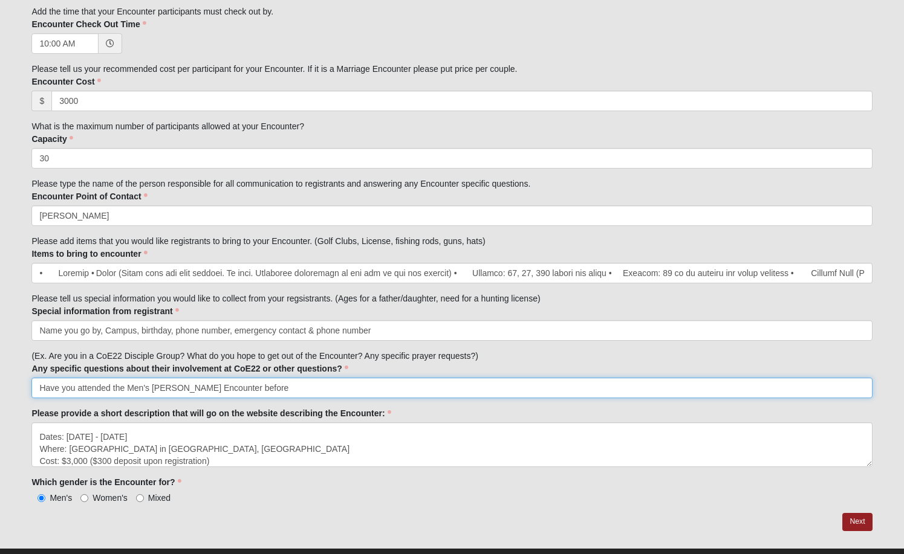
click at [255, 384] on input "Have you attended the Men's [PERSON_NAME] Encounter before" at bounding box center [451, 388] width 840 height 21
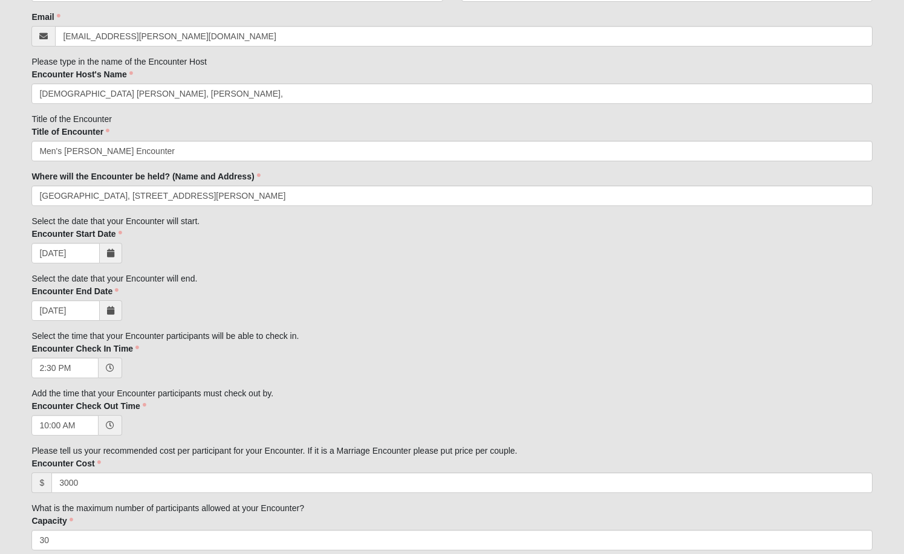
scroll to position [172, 0]
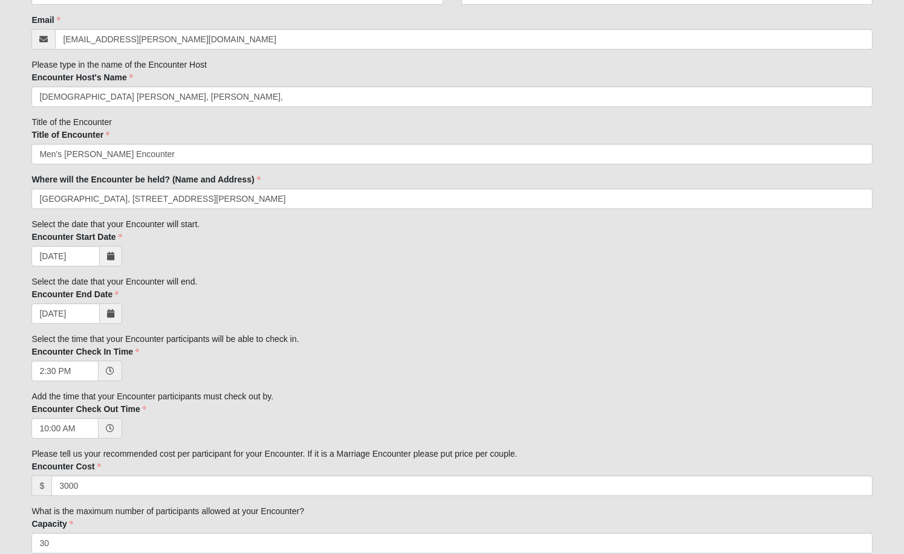
type input "Have you attended the Men's [PERSON_NAME] Encounter before?"
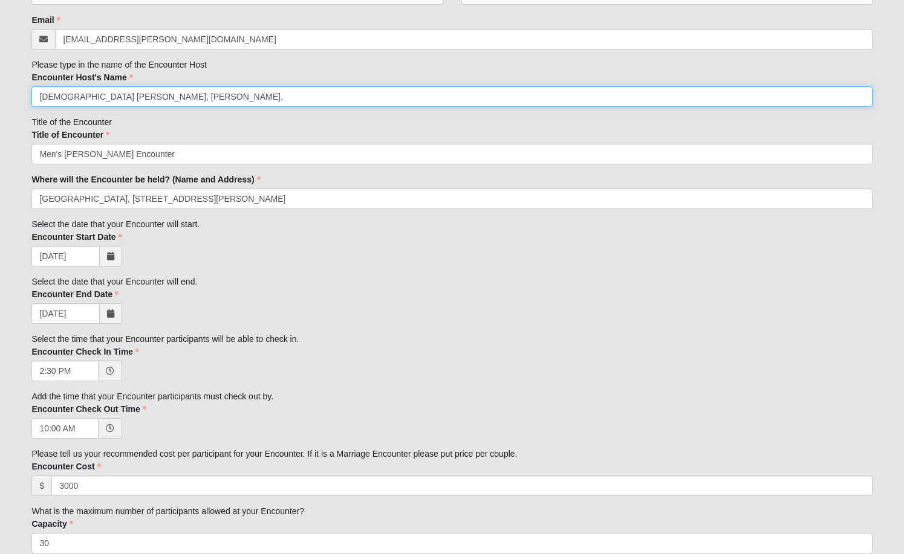
click at [117, 95] on input "[DEMOGRAPHIC_DATA] [PERSON_NAME], [PERSON_NAME]," at bounding box center [451, 96] width 840 height 21
click at [234, 97] on input "[DEMOGRAPHIC_DATA] [PERSON_NAME], Pastor [PERSON_NAME]," at bounding box center [451, 96] width 840 height 21
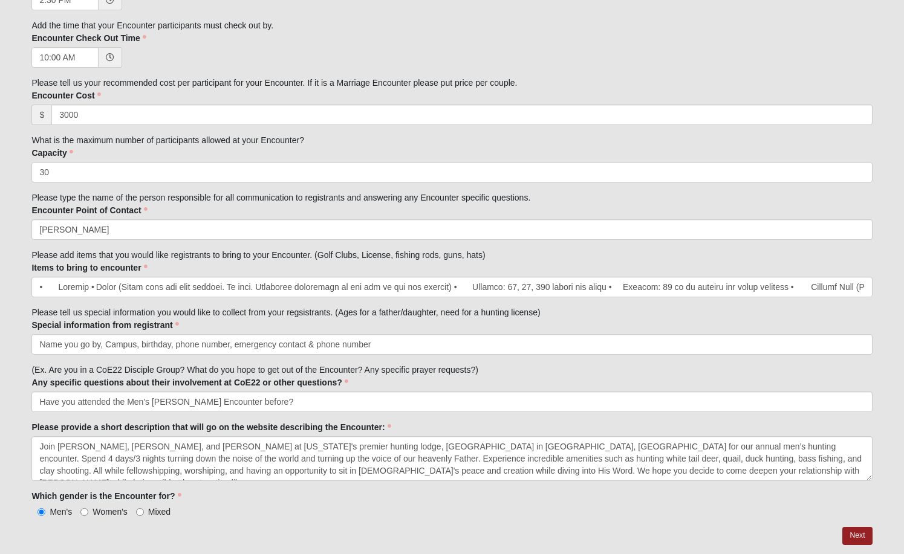
scroll to position [541, 0]
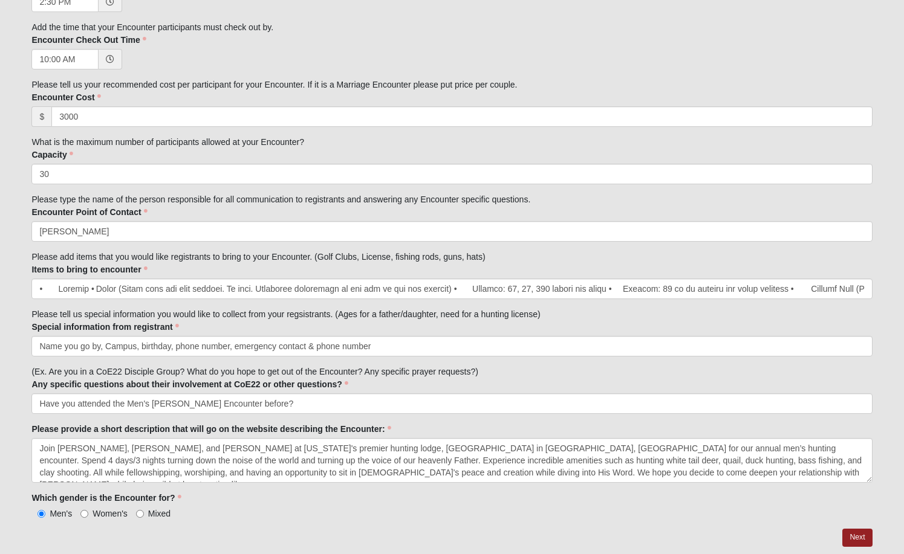
type input "[DEMOGRAPHIC_DATA] [PERSON_NAME], Pastor [PERSON_NAME], [PERSON_NAME]"
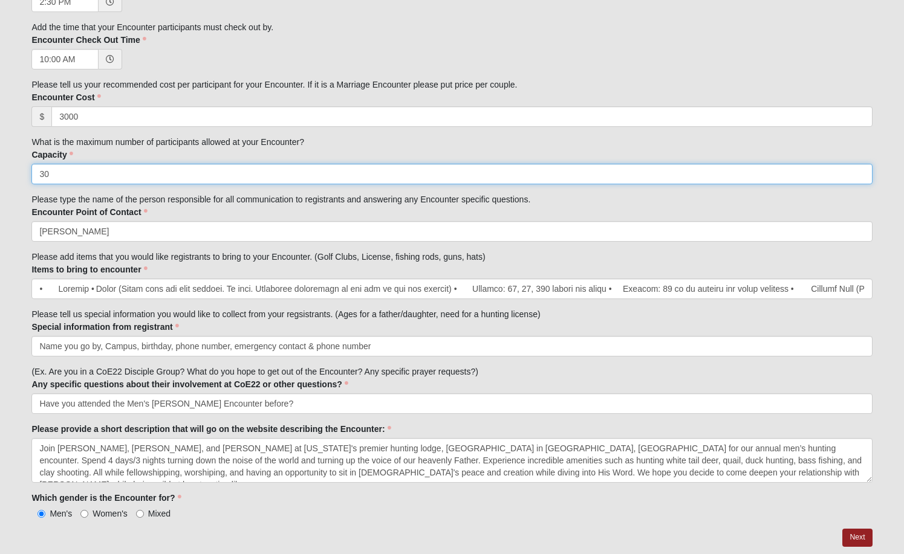
click at [94, 172] on input "30" at bounding box center [451, 174] width 840 height 21
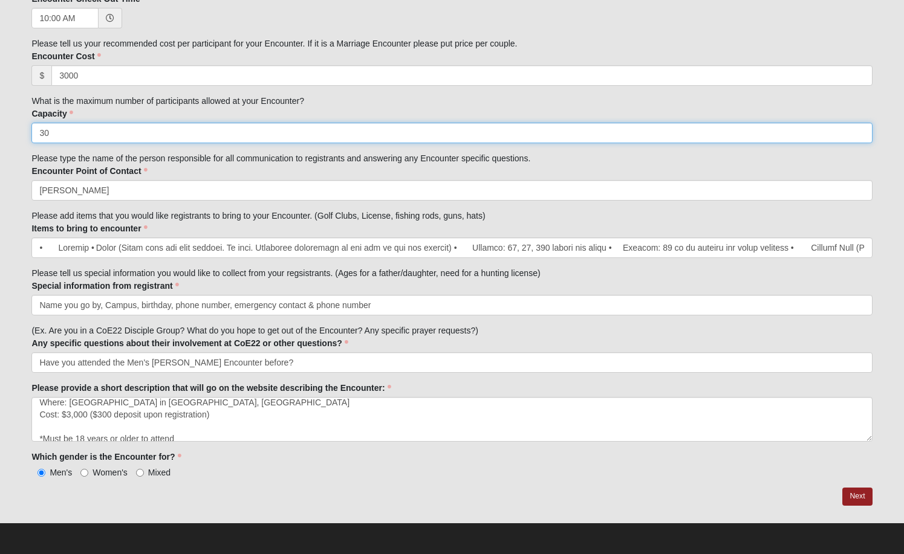
scroll to position [85, 0]
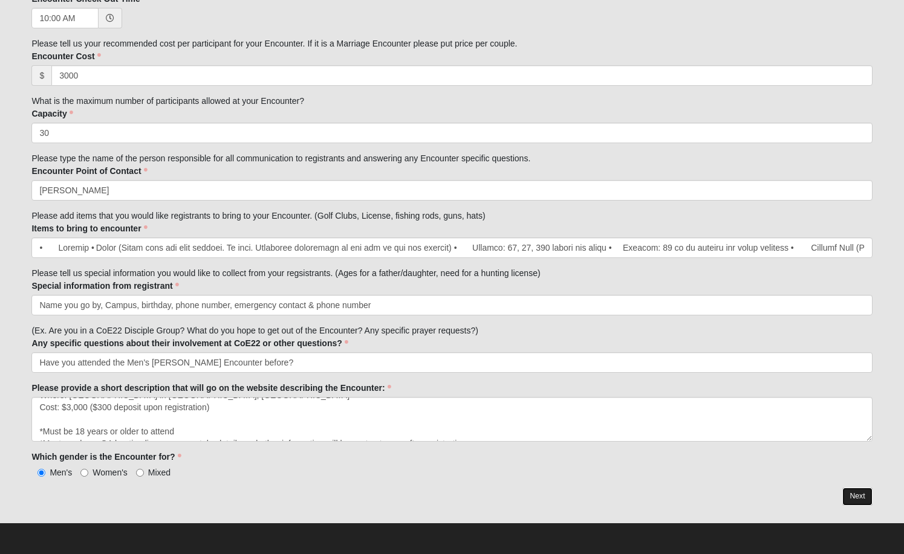
click at [858, 500] on link "Next" at bounding box center [857, 497] width 30 height 18
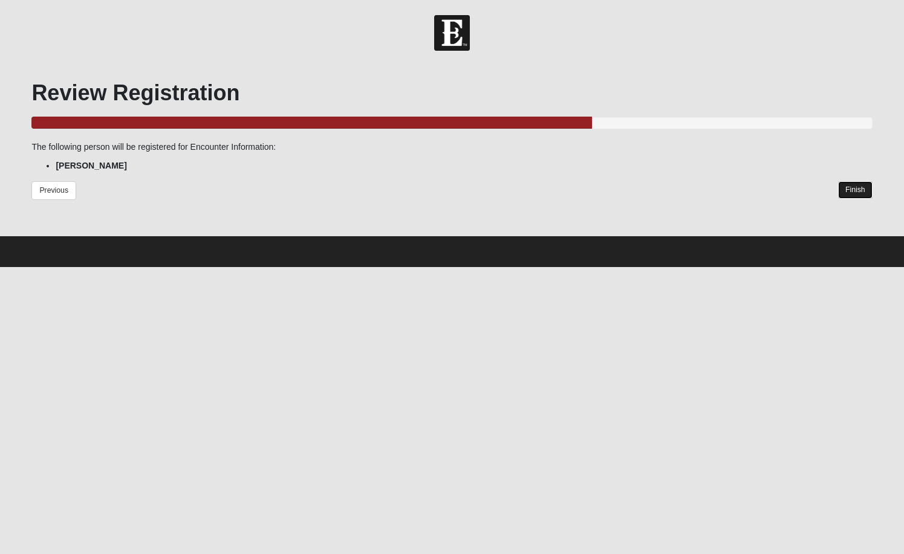
click at [853, 194] on link "Finish" at bounding box center [855, 190] width 34 height 18
